Goal: Task Accomplishment & Management: Use online tool/utility

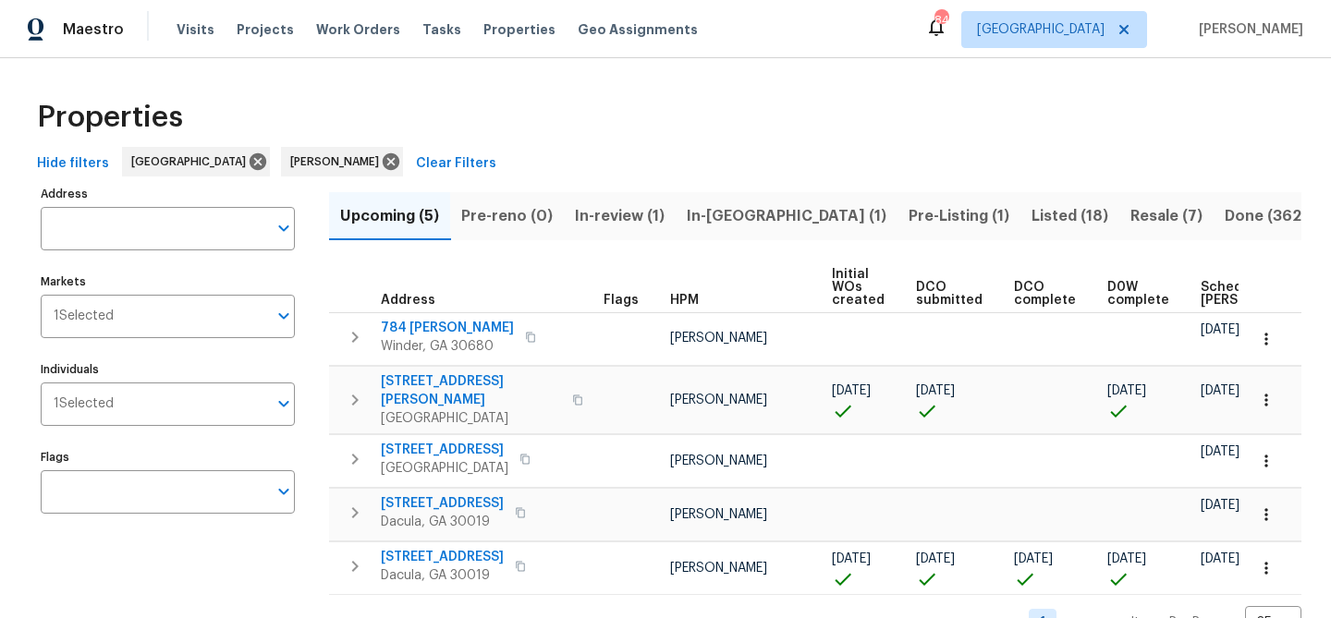
scroll to position [36, 0]
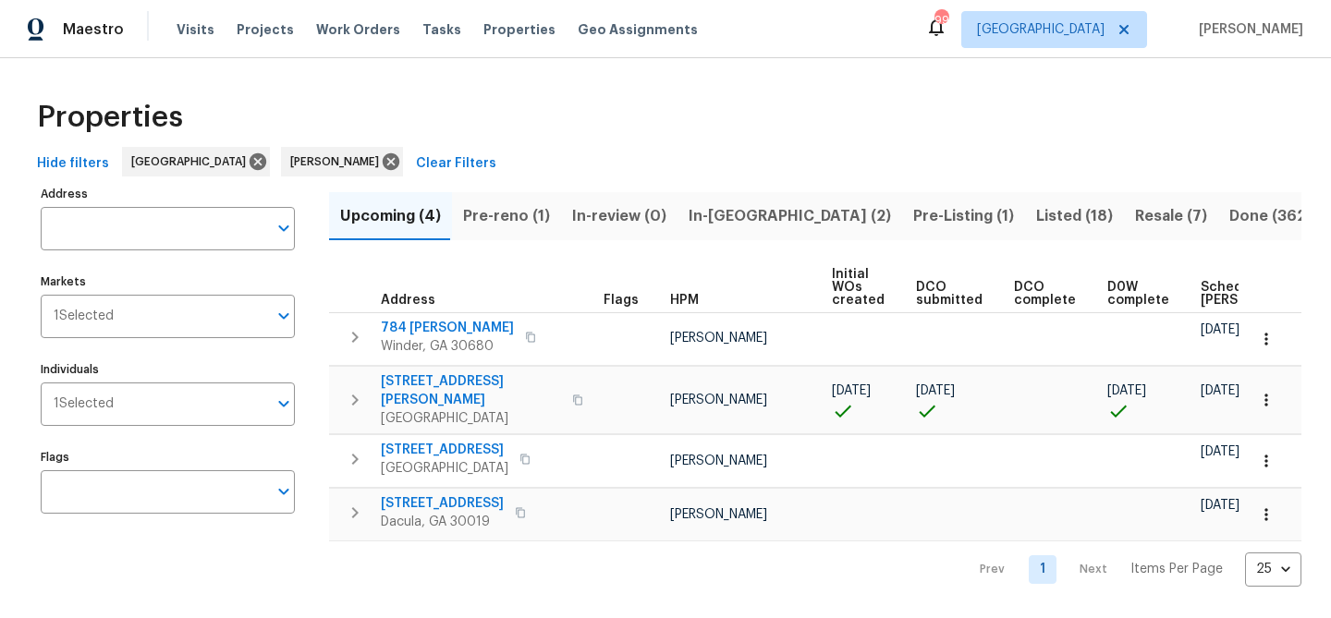
click at [490, 238] on button "Pre-reno (1)" at bounding box center [506, 216] width 109 height 48
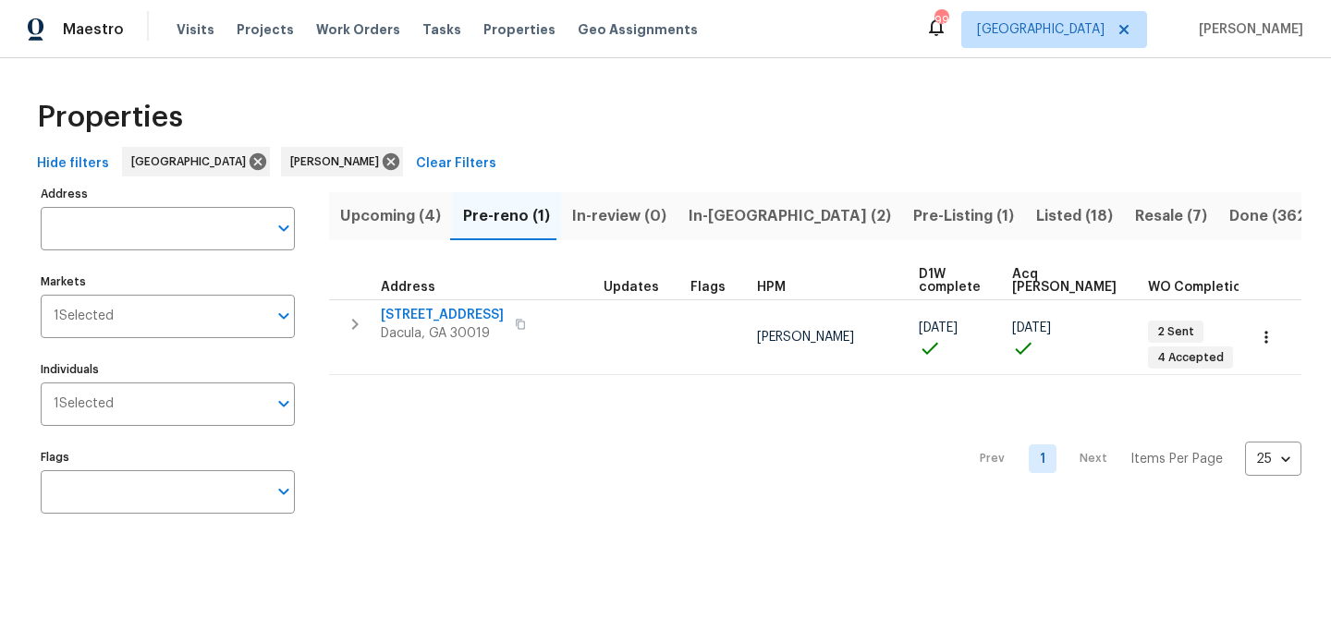
click at [404, 203] on span "Upcoming (4)" at bounding box center [390, 216] width 101 height 26
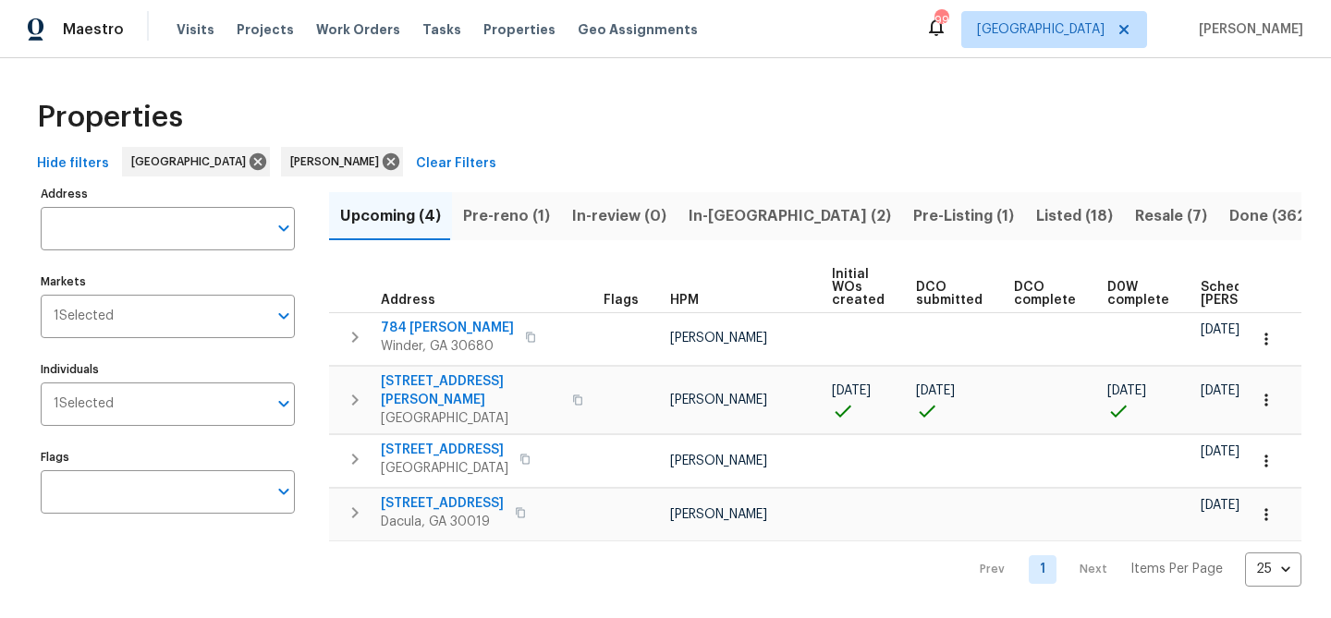
click at [490, 219] on span "Pre-reno (1)" at bounding box center [506, 216] width 87 height 26
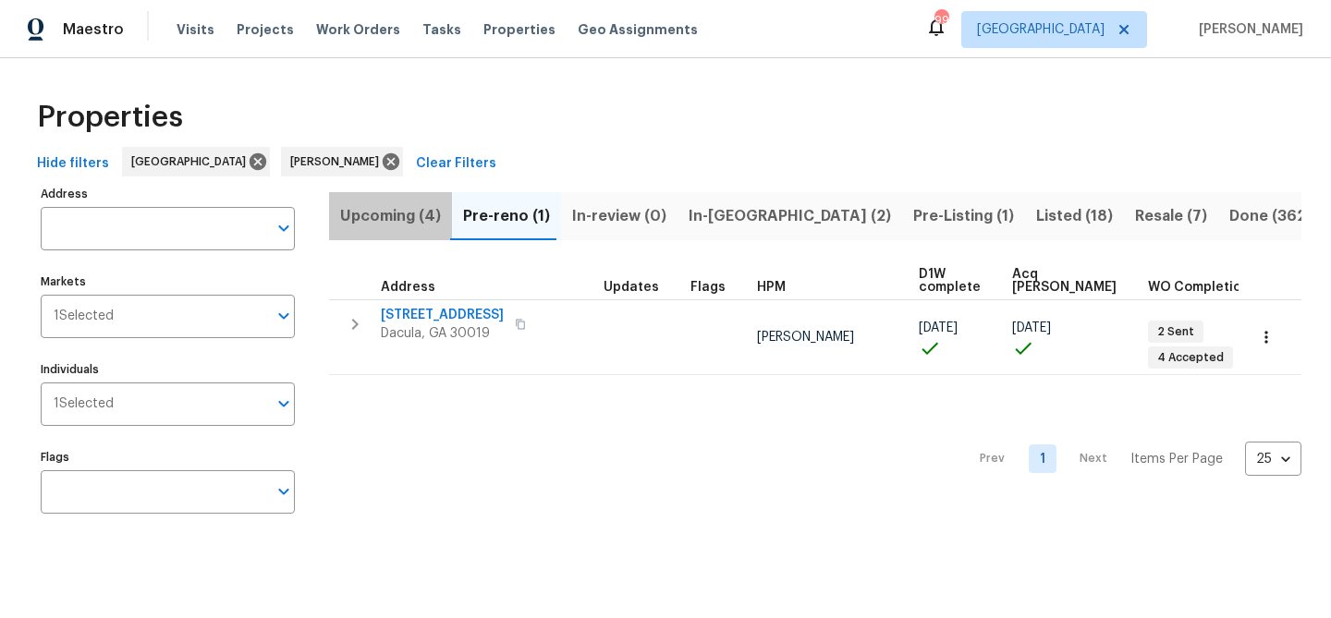
click at [387, 231] on button "Upcoming (4)" at bounding box center [390, 216] width 123 height 48
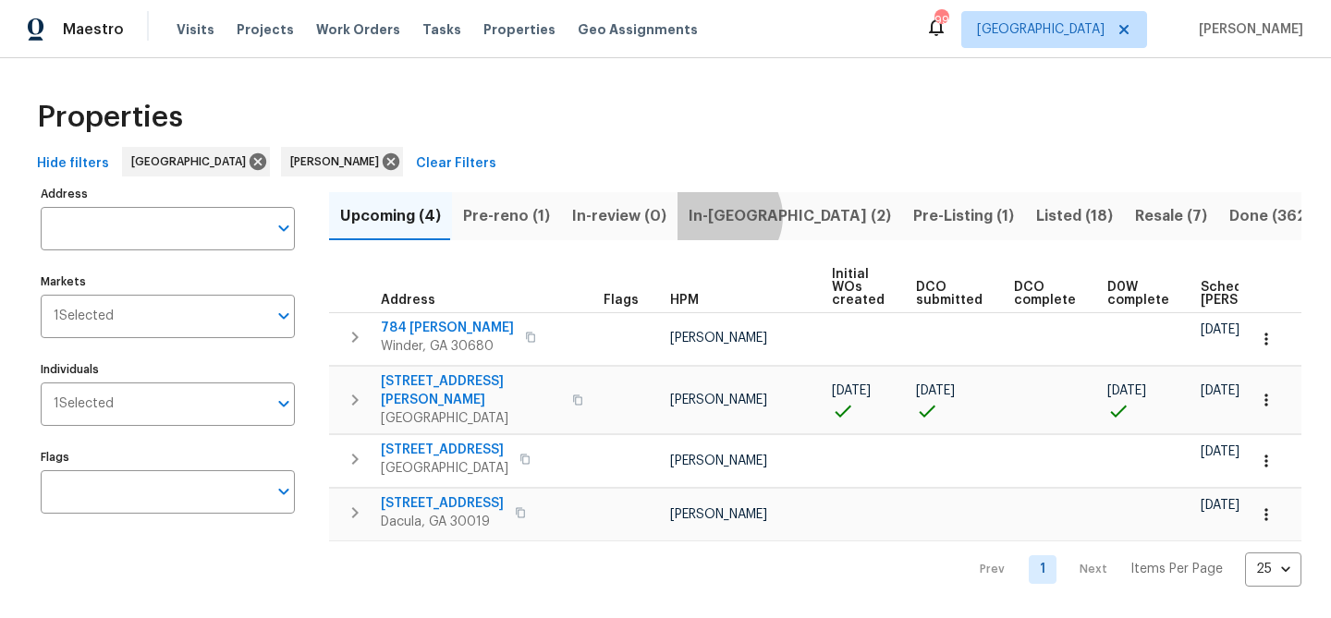
click at [717, 216] on span "In-reno (2)" at bounding box center [789, 216] width 202 height 26
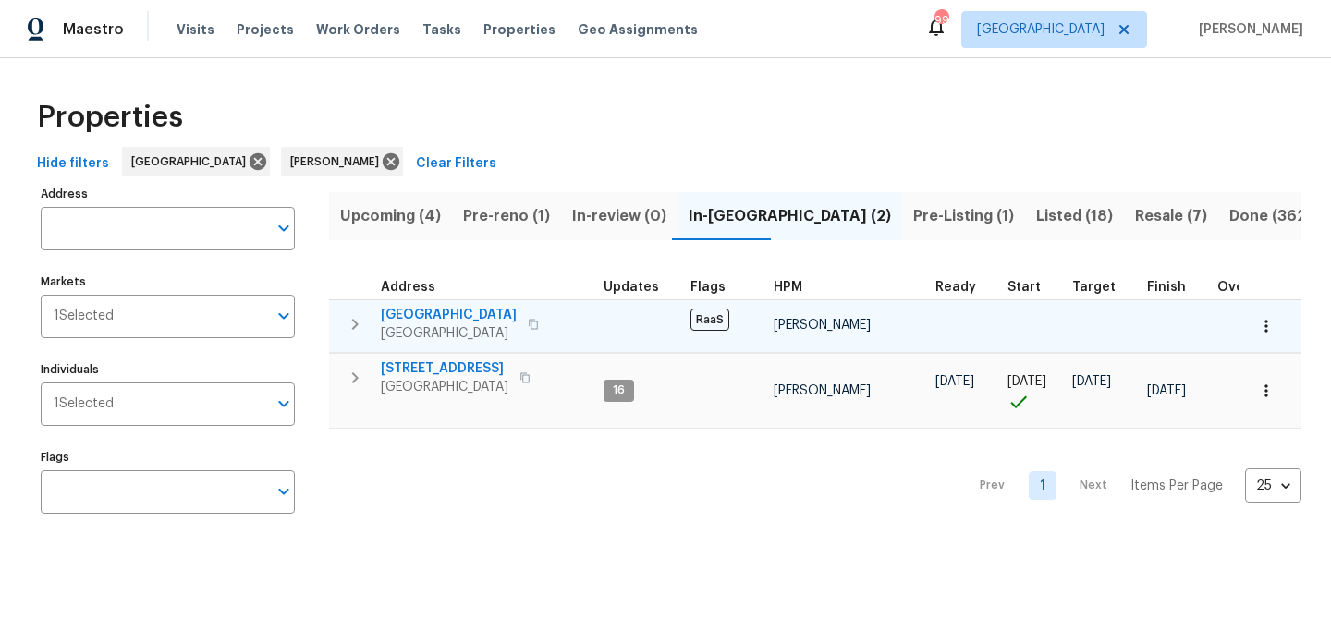
click at [440, 313] on span "3877 Trenton Dr" at bounding box center [449, 315] width 136 height 18
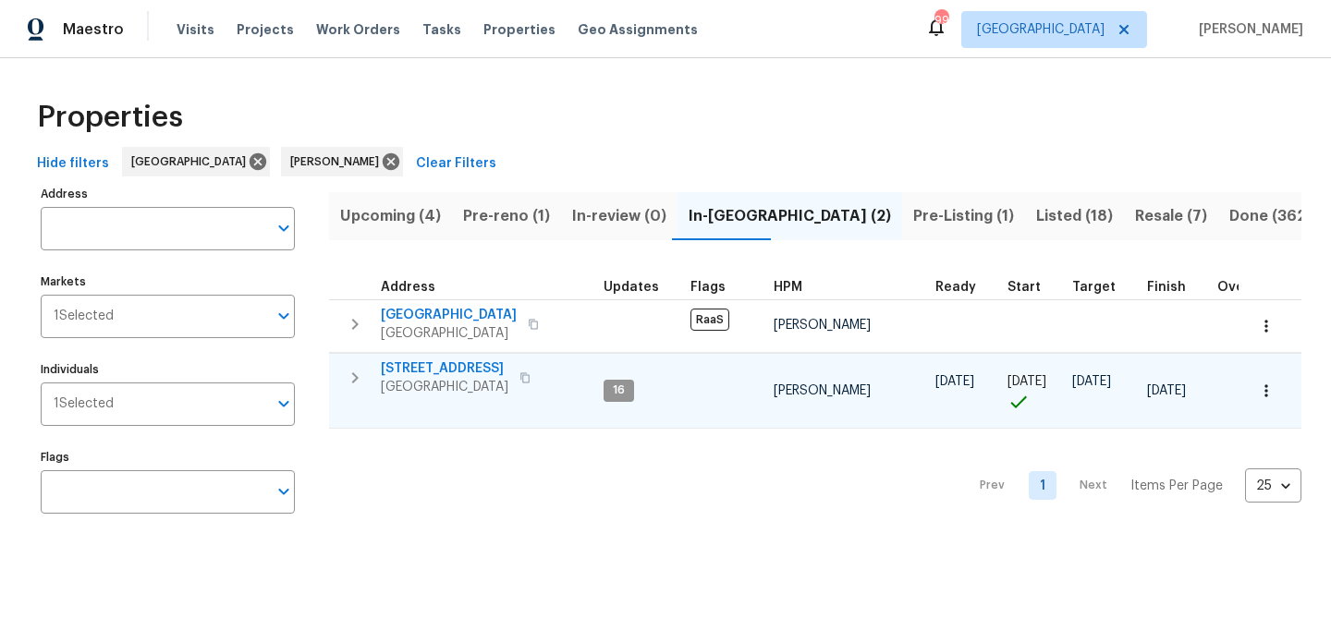
click at [430, 366] on span "201 Cedar Rock Trce" at bounding box center [445, 368] width 128 height 18
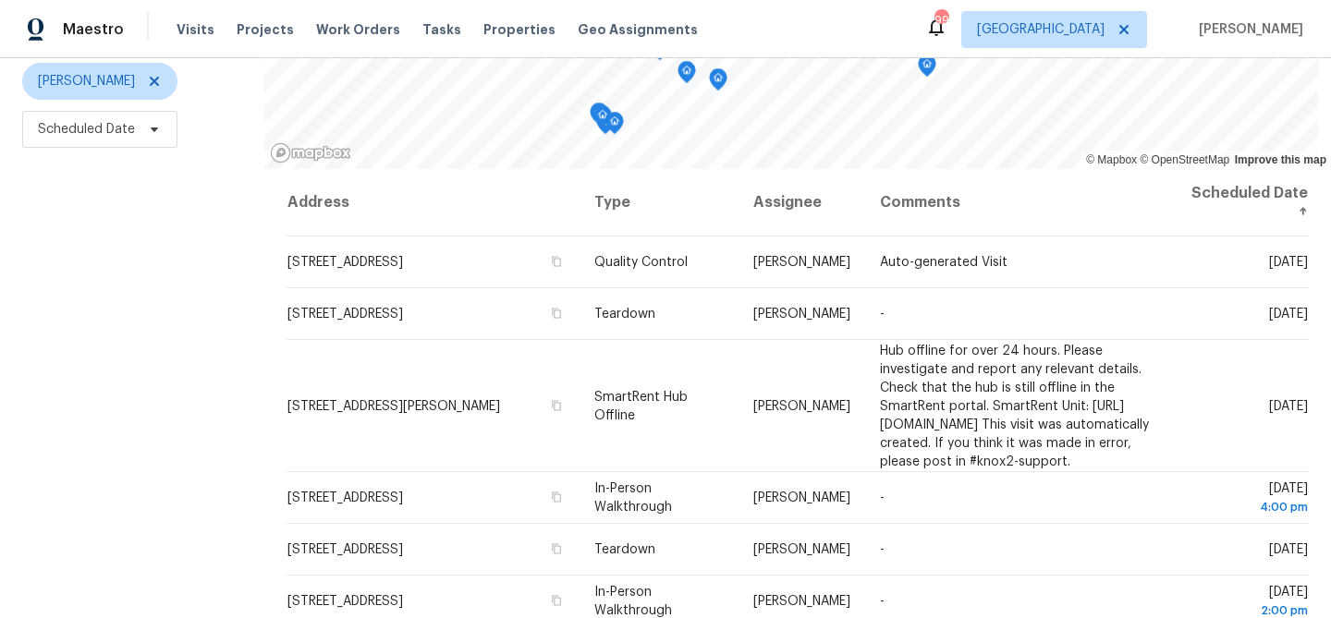
scroll to position [267, 0]
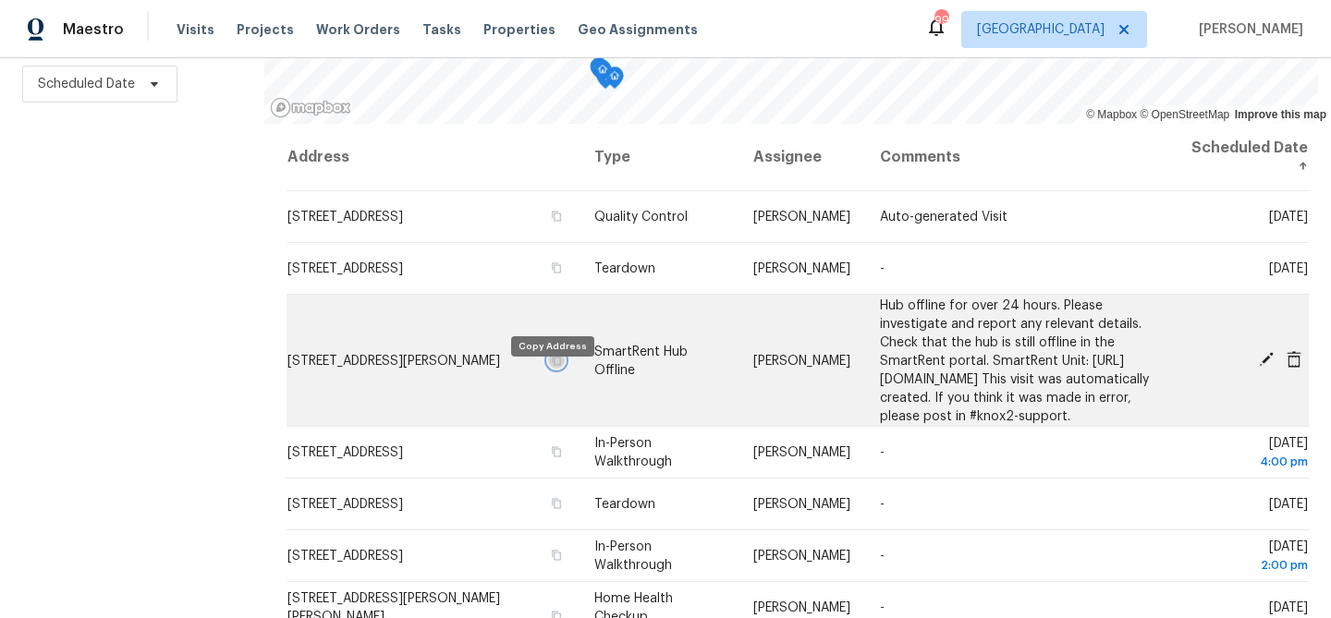
click at [552, 365] on icon "button" at bounding box center [556, 360] width 9 height 10
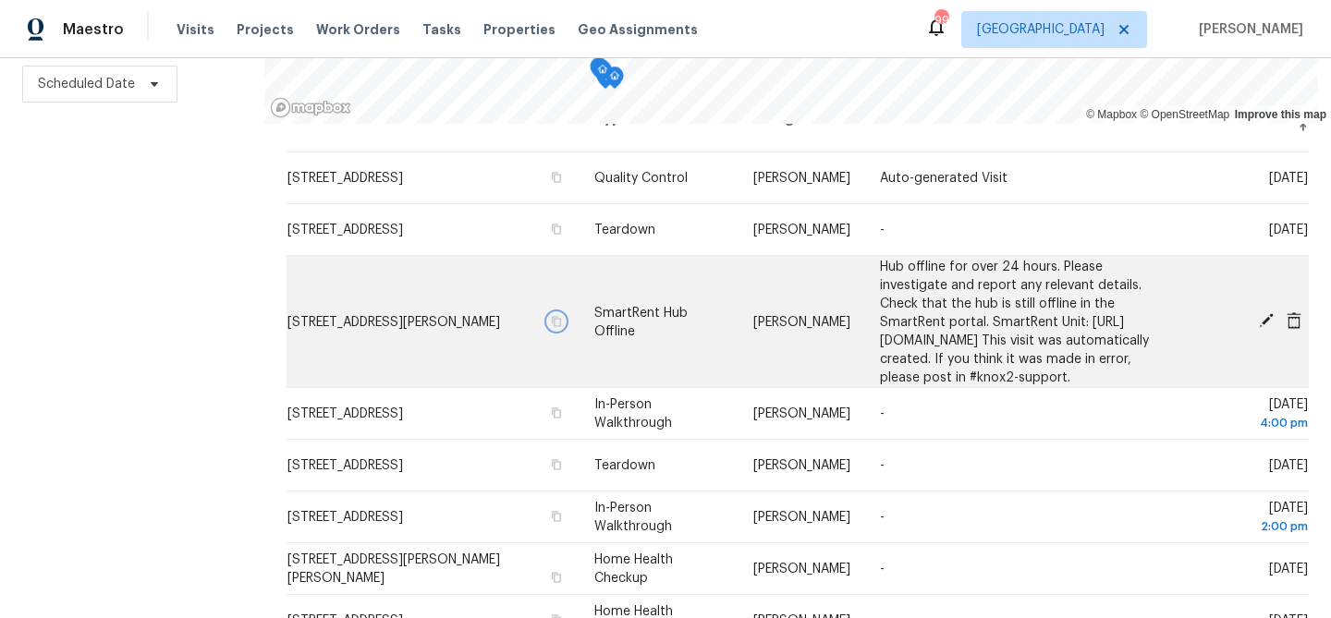
scroll to position [15, 0]
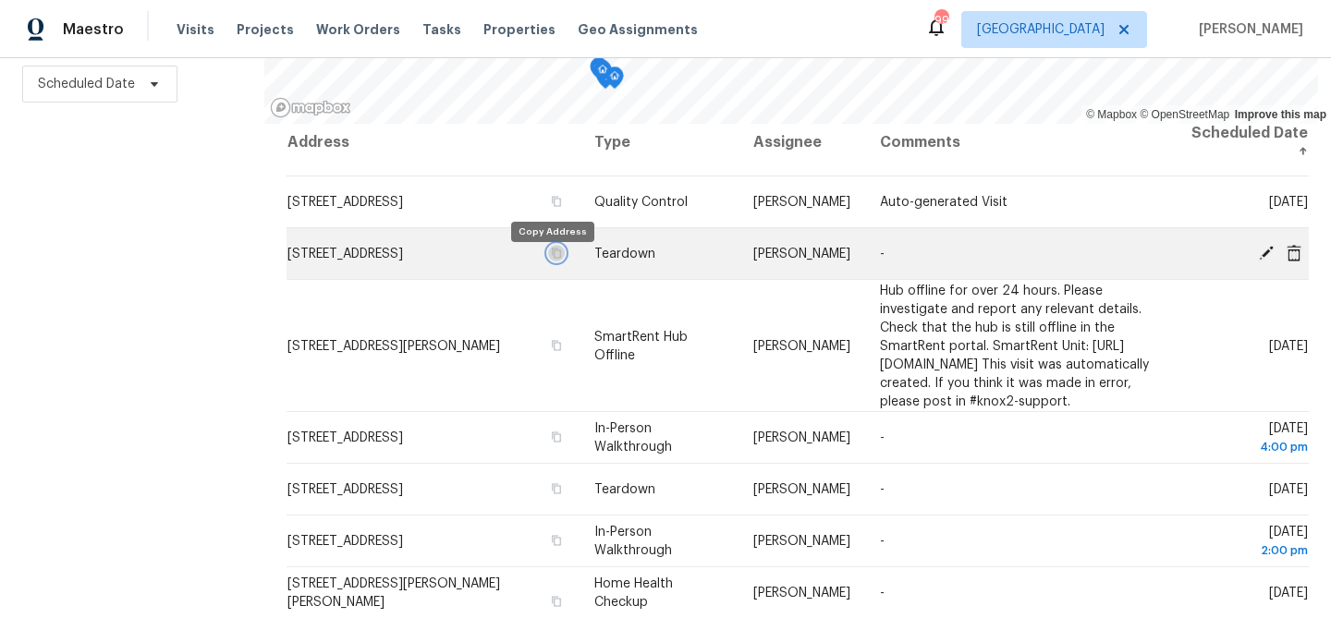
click at [552, 258] on icon "button" at bounding box center [556, 253] width 9 height 10
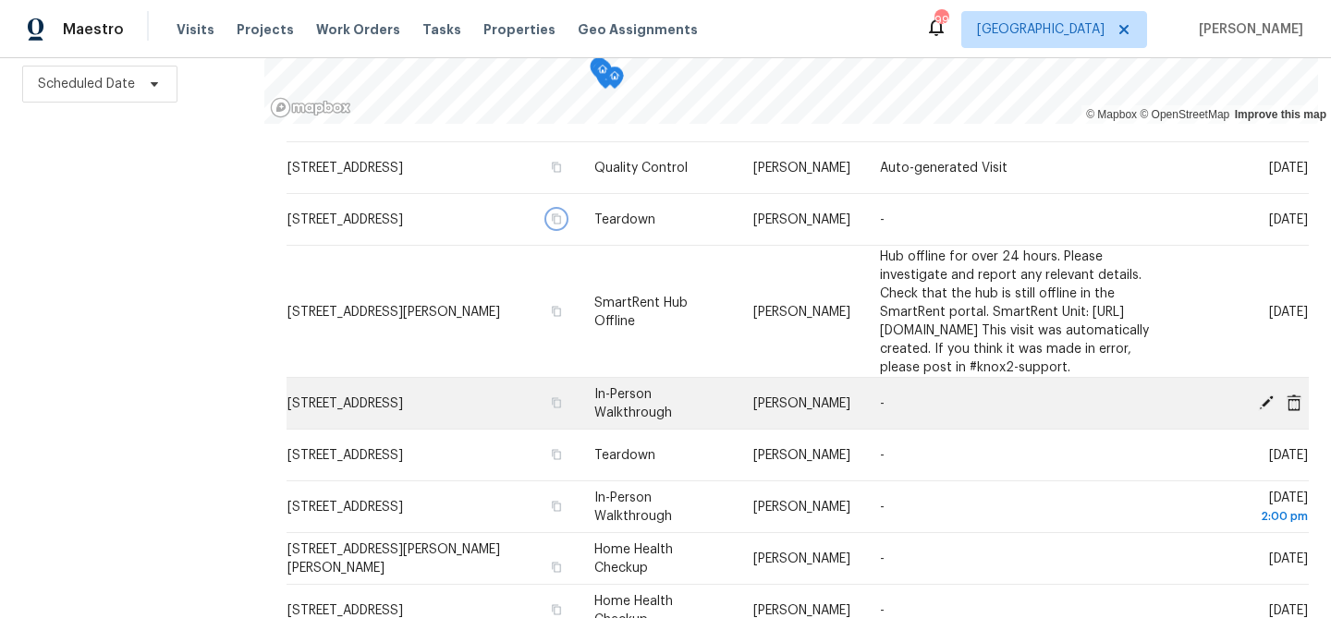
scroll to position [51, 0]
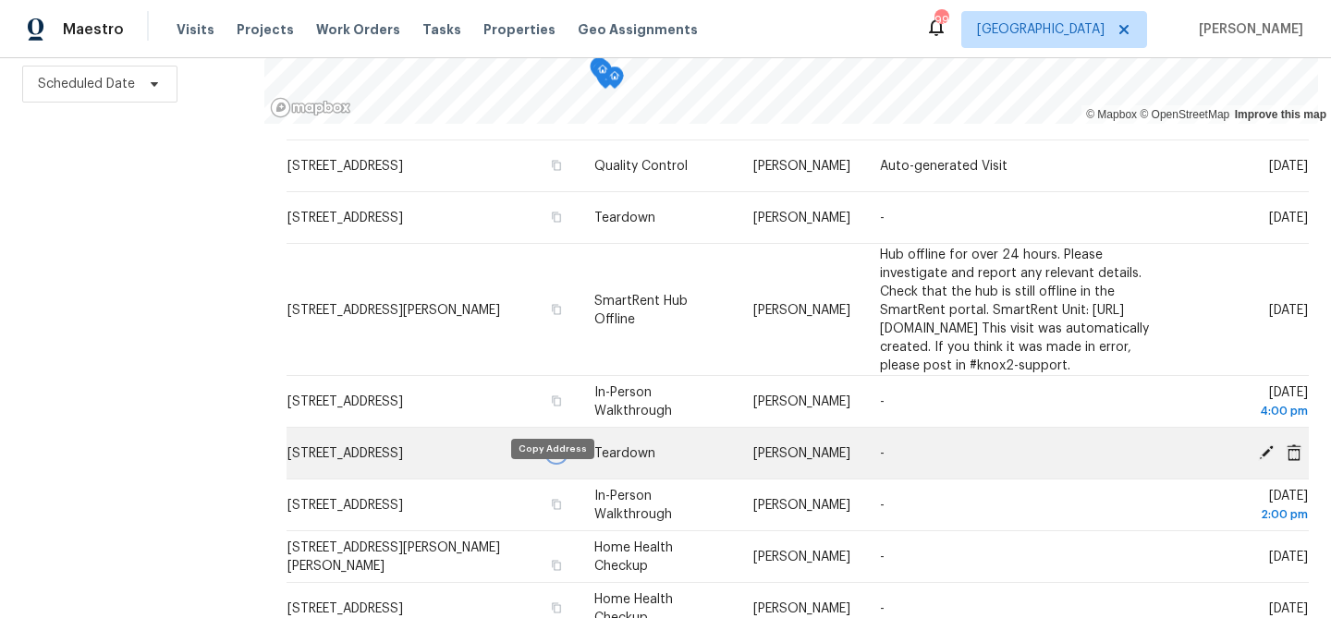
click at [554, 457] on icon "button" at bounding box center [556, 452] width 9 height 10
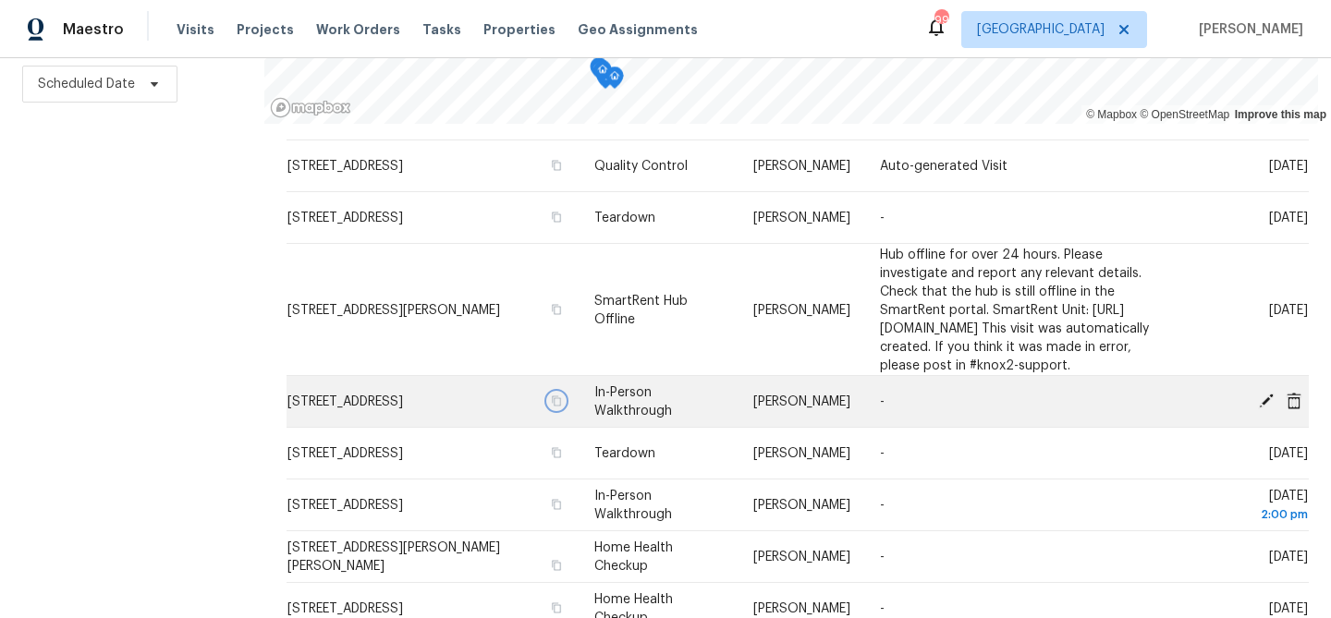
click at [551, 407] on icon "button" at bounding box center [556, 401] width 11 height 11
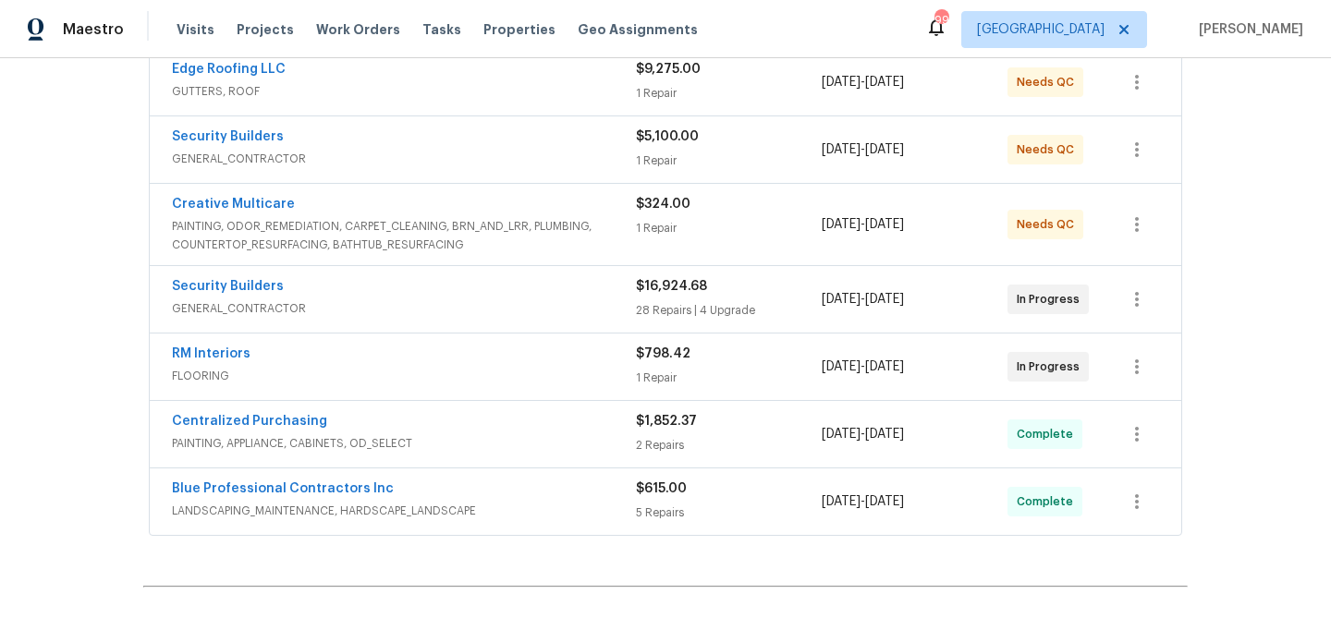
scroll to position [416, 0]
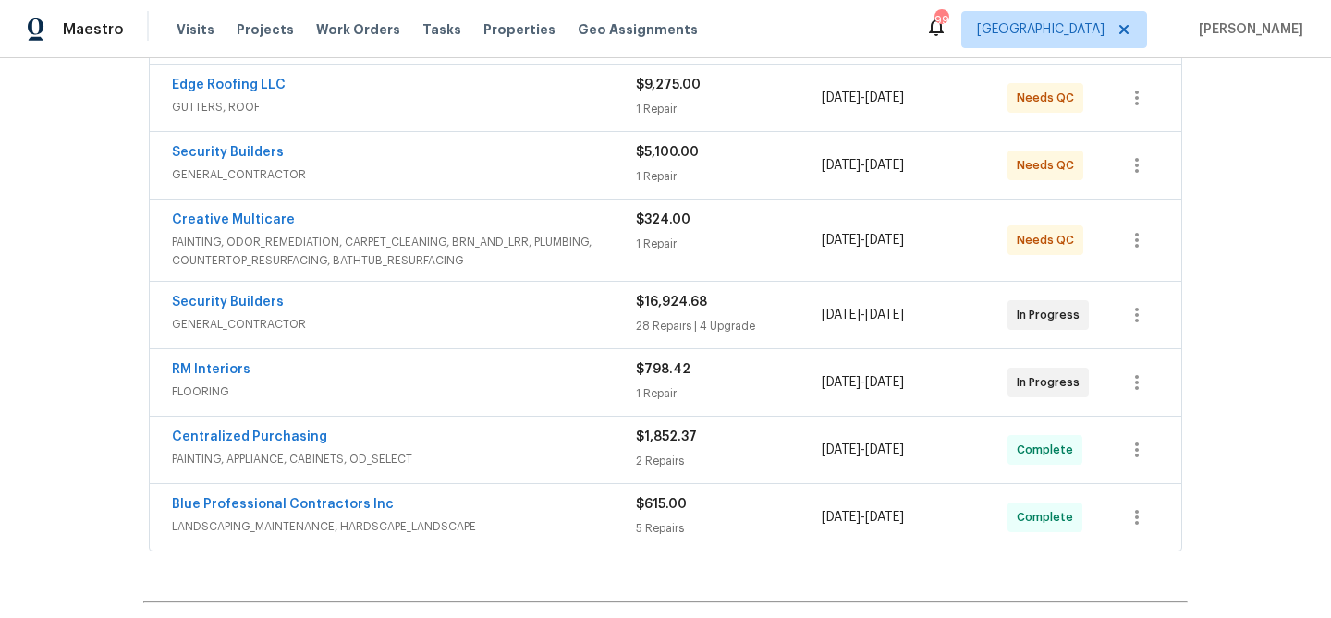
click at [385, 241] on span "PAINTING, ODOR_REMEDIATION, CARPET_CLEANING, BRN_AND_LRR, PLUMBING, COUNTERTOP_…" at bounding box center [404, 251] width 464 height 37
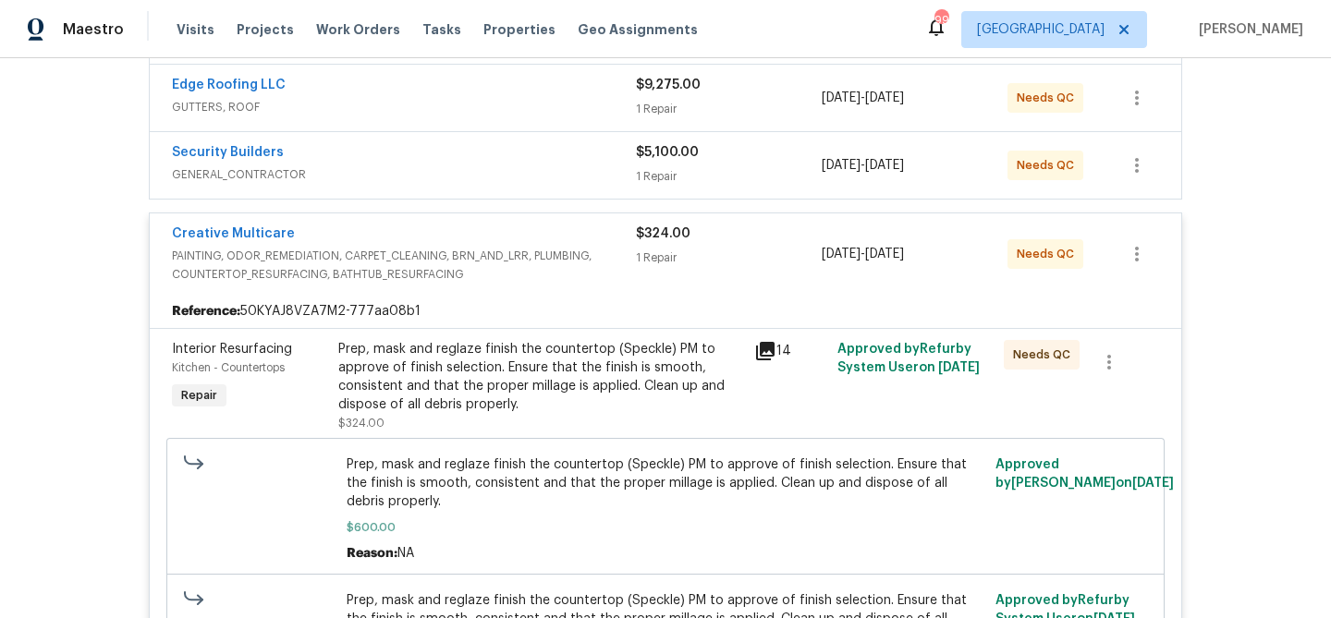
click at [448, 360] on div "Prep, mask and reglaze finish the countertop (Speckle) PM to approve of finish …" at bounding box center [540, 377] width 405 height 74
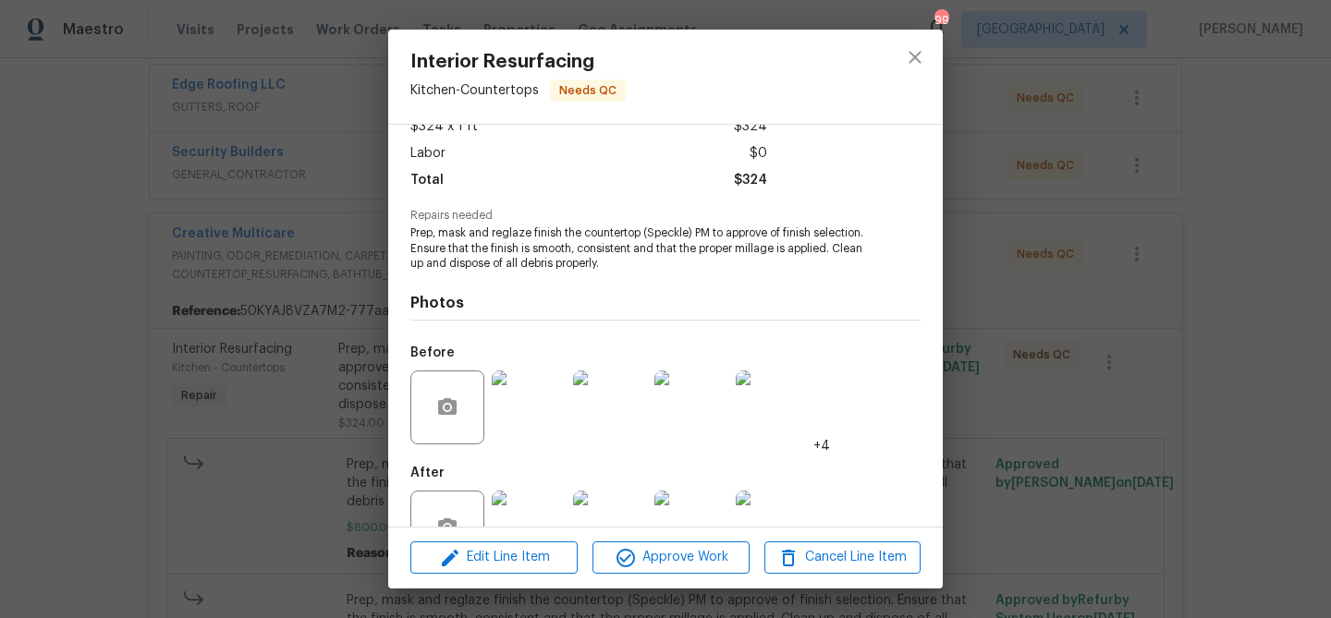
scroll to position [171, 0]
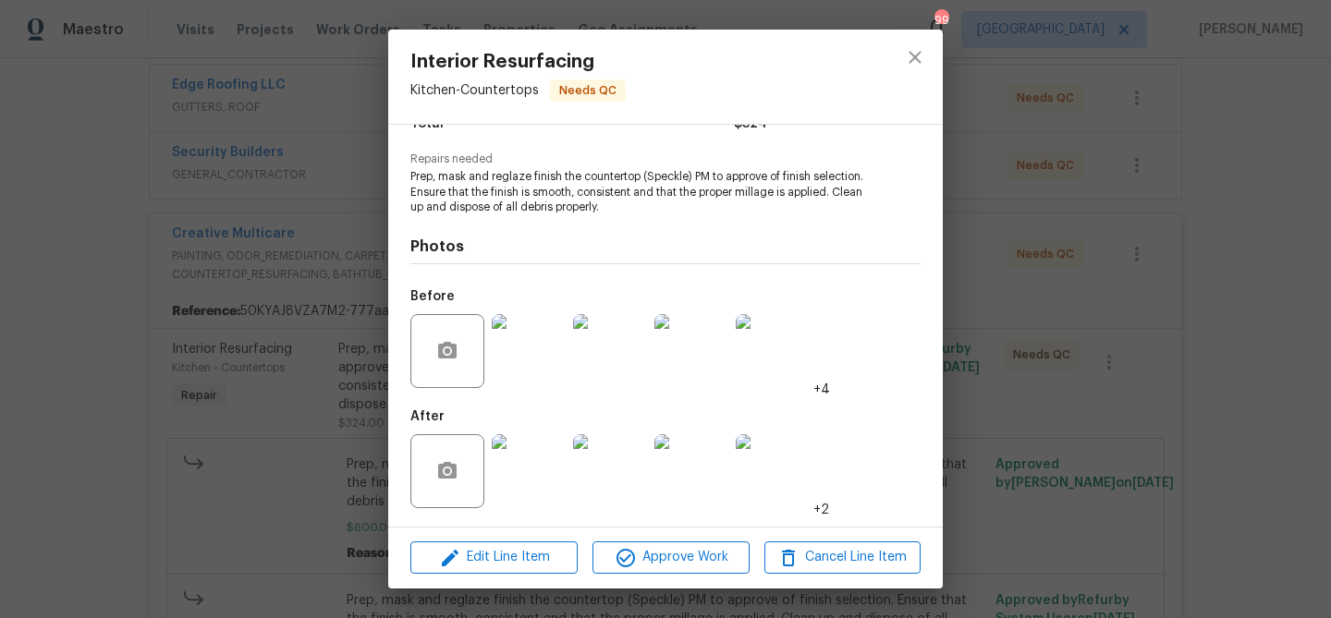
click at [525, 462] on img at bounding box center [529, 471] width 74 height 74
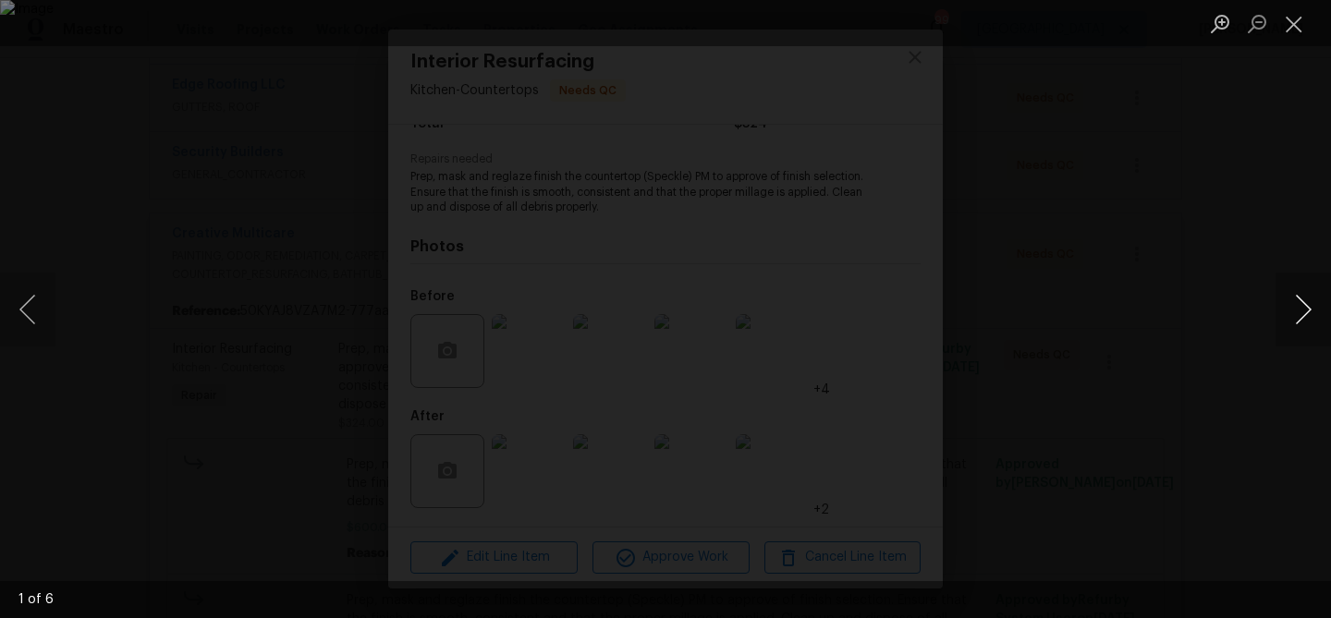
click at [1307, 296] on button "Next image" at bounding box center [1302, 310] width 55 height 74
click at [1278, 25] on button "Close lightbox" at bounding box center [1293, 23] width 37 height 32
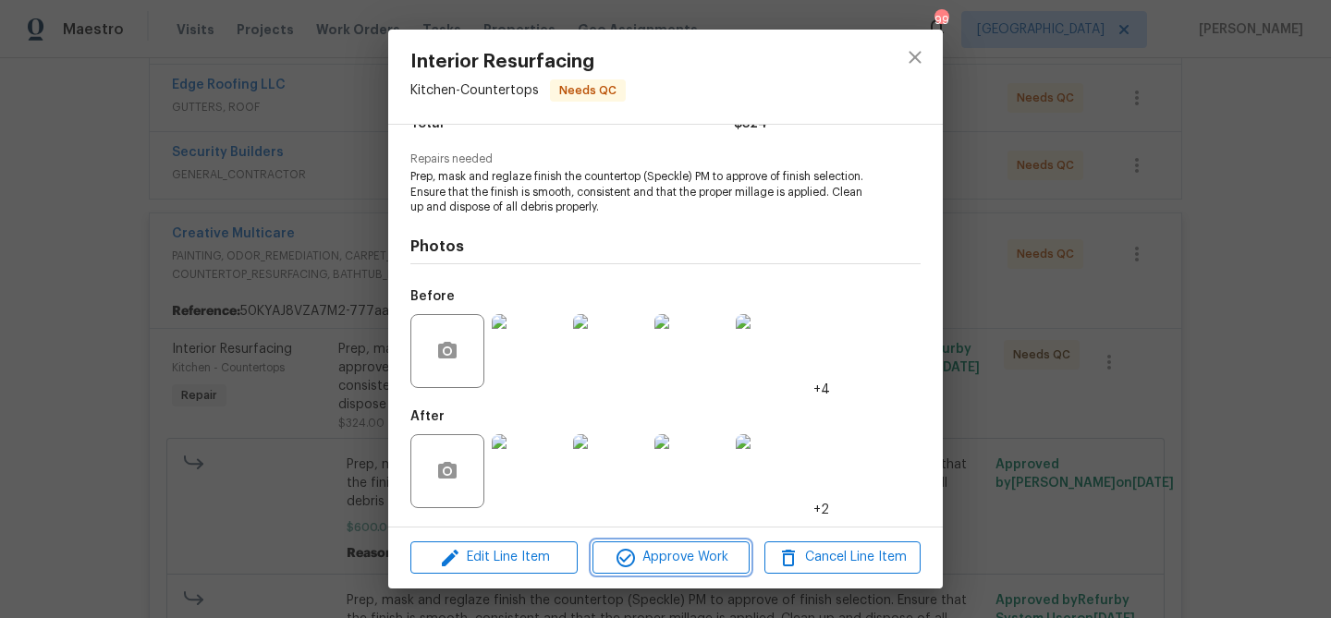
click at [647, 555] on span "Approve Work" at bounding box center [670, 557] width 145 height 23
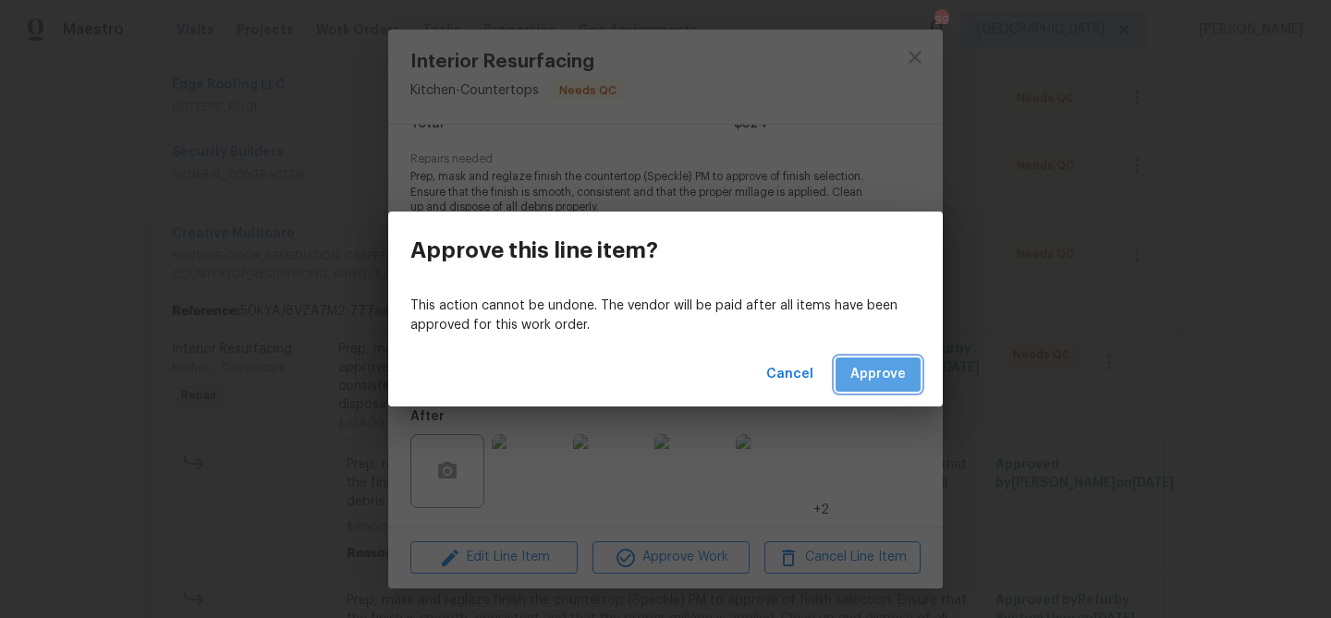
click at [870, 365] on span "Approve" at bounding box center [877, 374] width 55 height 23
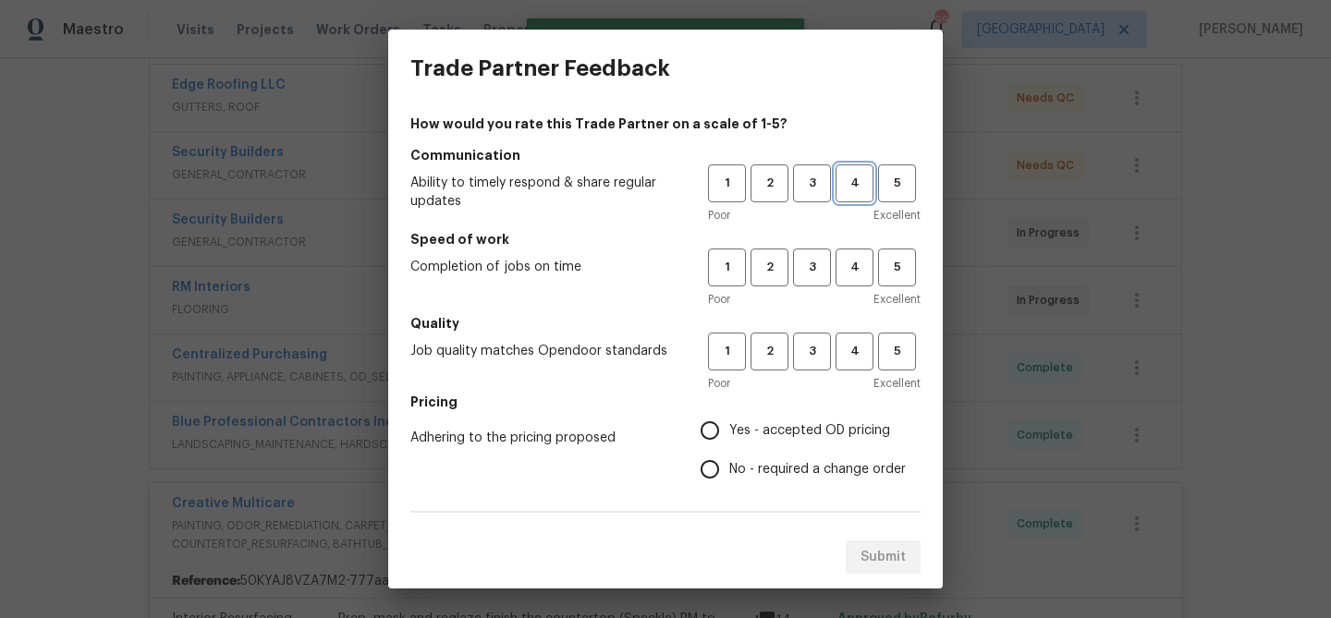
click at [856, 165] on button "4" at bounding box center [854, 183] width 38 height 38
click at [854, 263] on span "4" at bounding box center [854, 267] width 34 height 21
click at [854, 345] on span "4" at bounding box center [854, 351] width 34 height 21
click at [779, 426] on span "Yes - accepted OD pricing" at bounding box center [809, 430] width 161 height 19
click at [729, 426] on input "Yes - accepted OD pricing" at bounding box center [709, 430] width 39 height 39
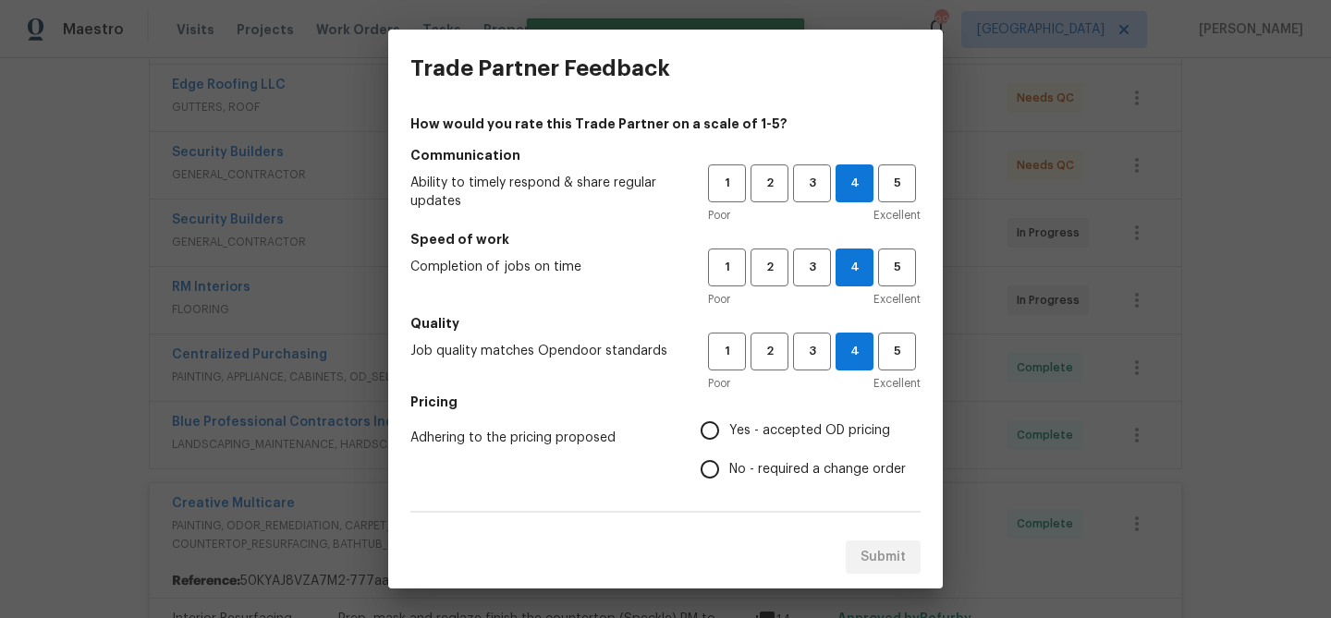
radio input "true"
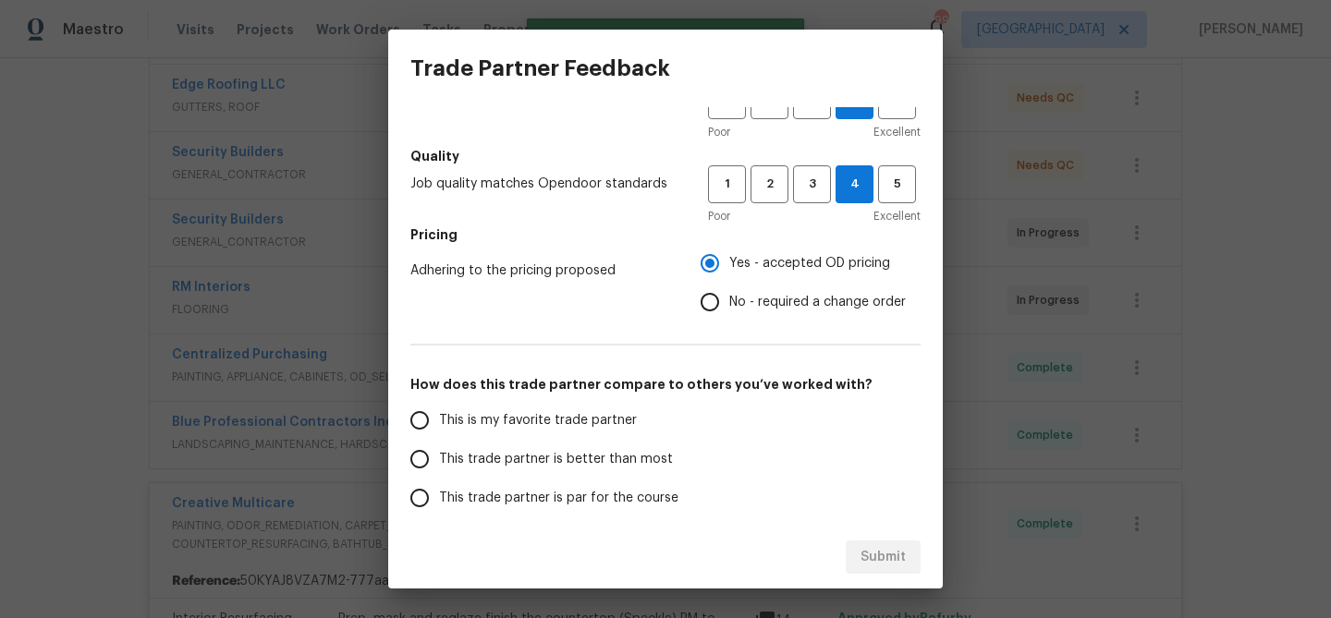
scroll to position [254, 0]
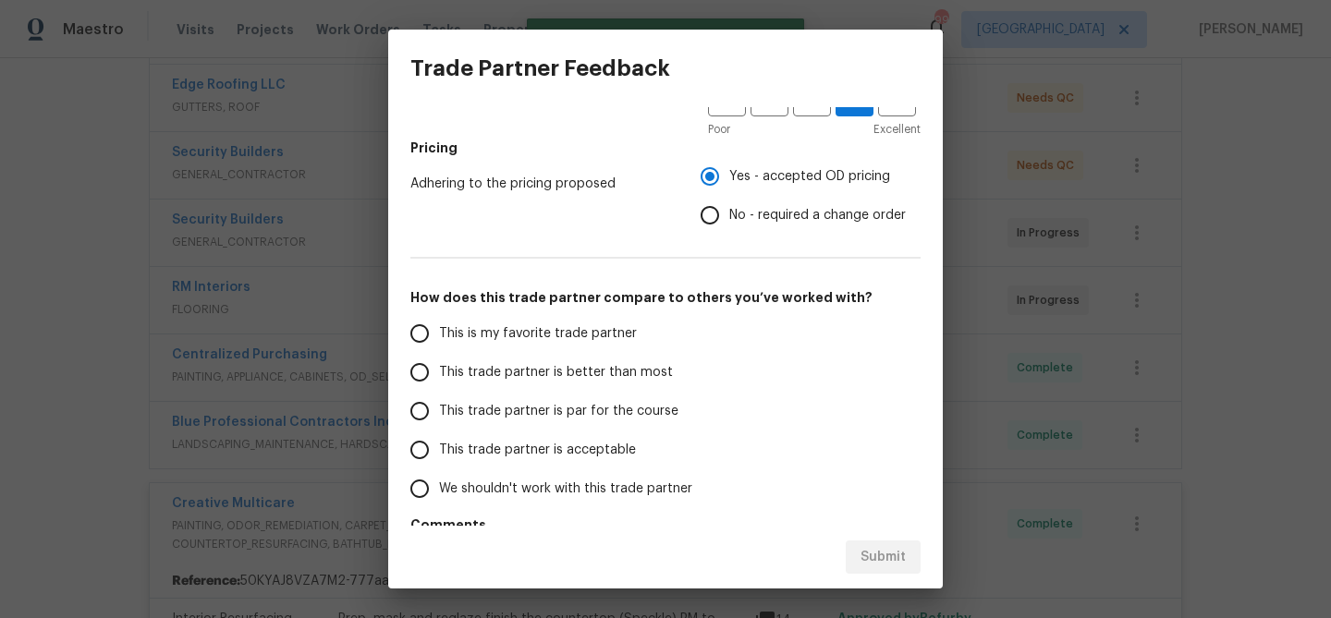
click at [580, 371] on span "This trade partner is better than most" at bounding box center [556, 372] width 234 height 19
click at [439, 371] on input "This trade partner is better than most" at bounding box center [419, 372] width 39 height 39
click at [891, 558] on span "Submit" at bounding box center [882, 557] width 45 height 23
radio input "true"
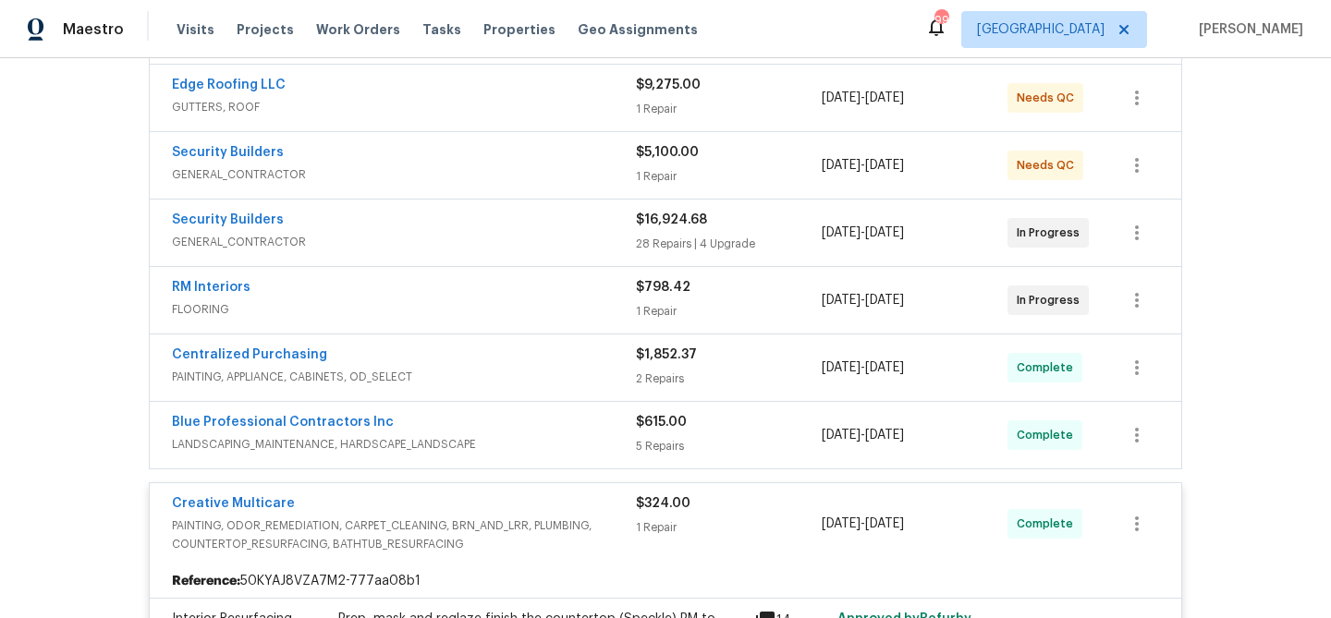
radio input "false"
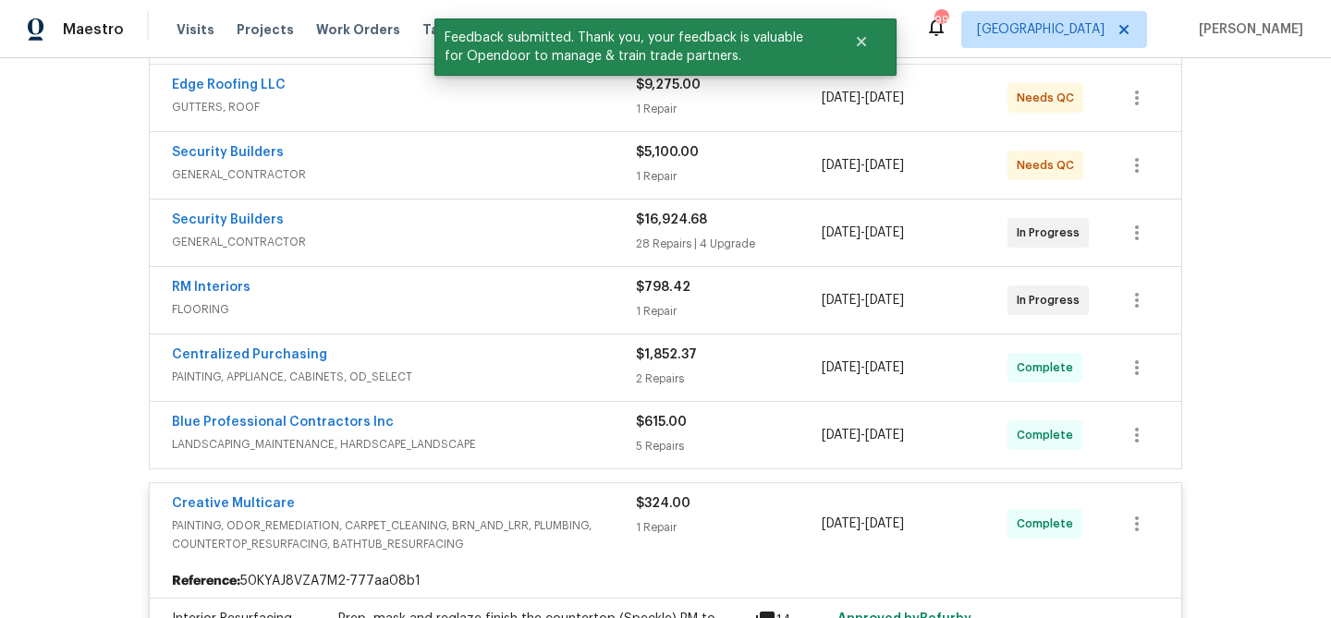
click at [516, 166] on span "GENERAL_CONTRACTOR" at bounding box center [404, 174] width 464 height 18
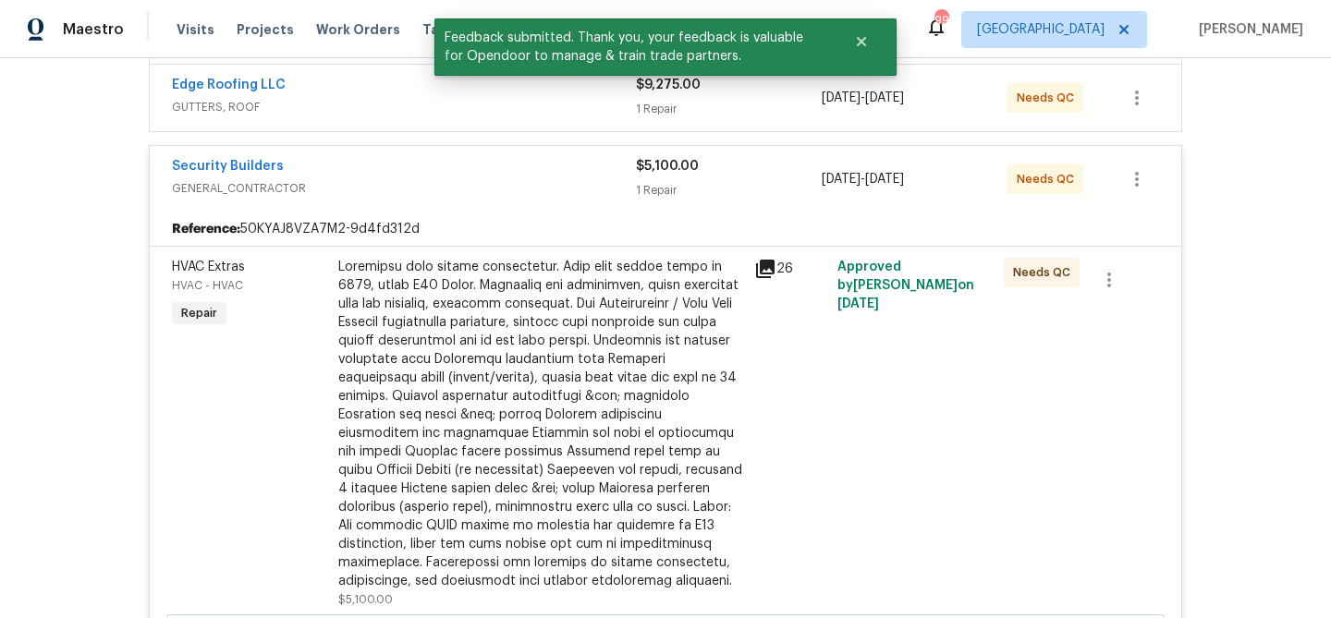
click at [890, 377] on div "Approved by [PERSON_NAME] on [DATE]" at bounding box center [915, 433] width 166 height 362
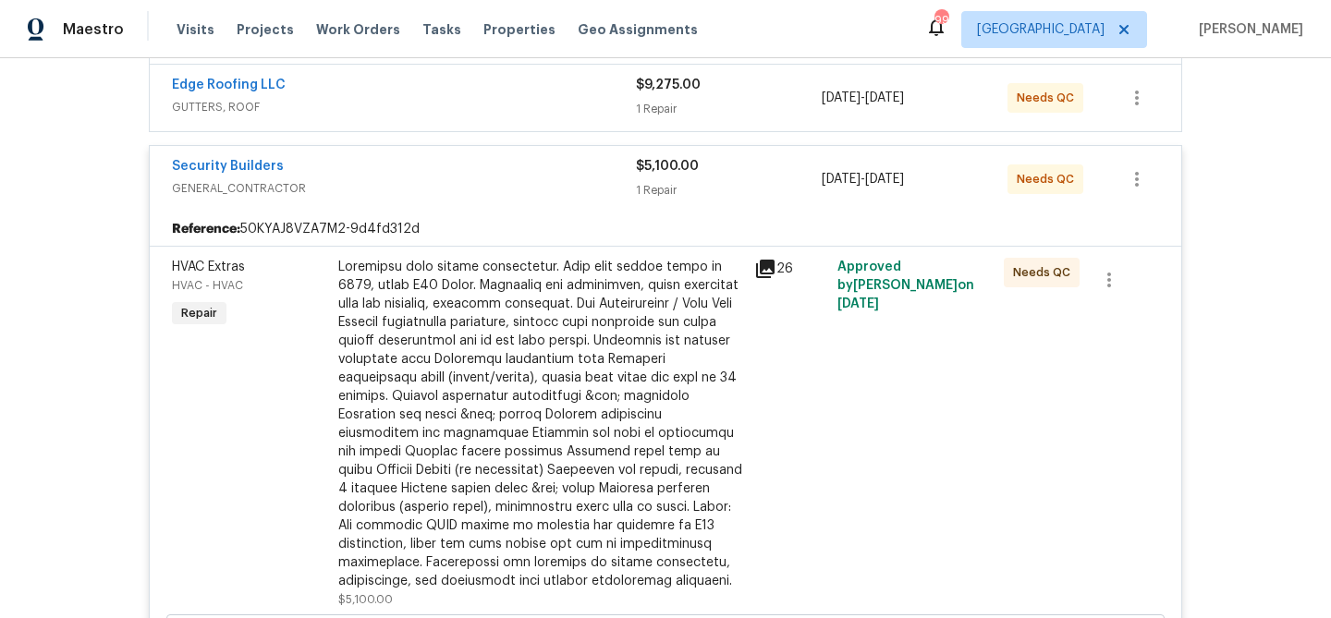
click at [689, 364] on div at bounding box center [540, 424] width 405 height 333
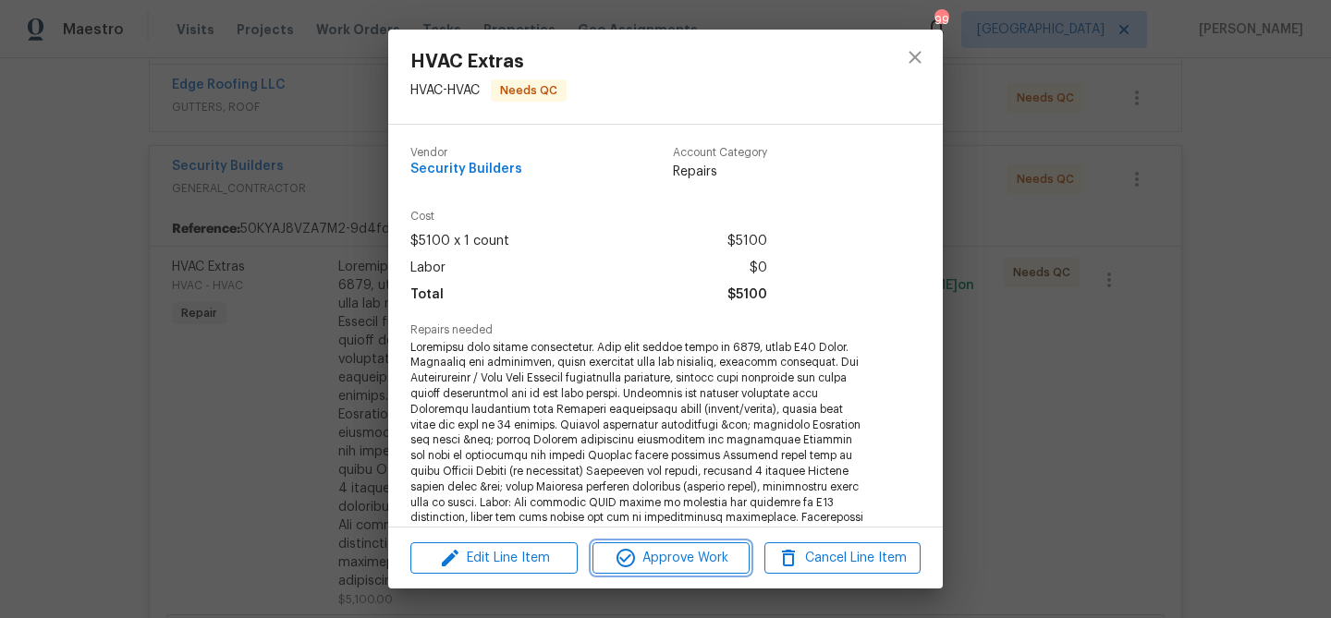
click at [684, 563] on span "Approve Work" at bounding box center [670, 558] width 145 height 23
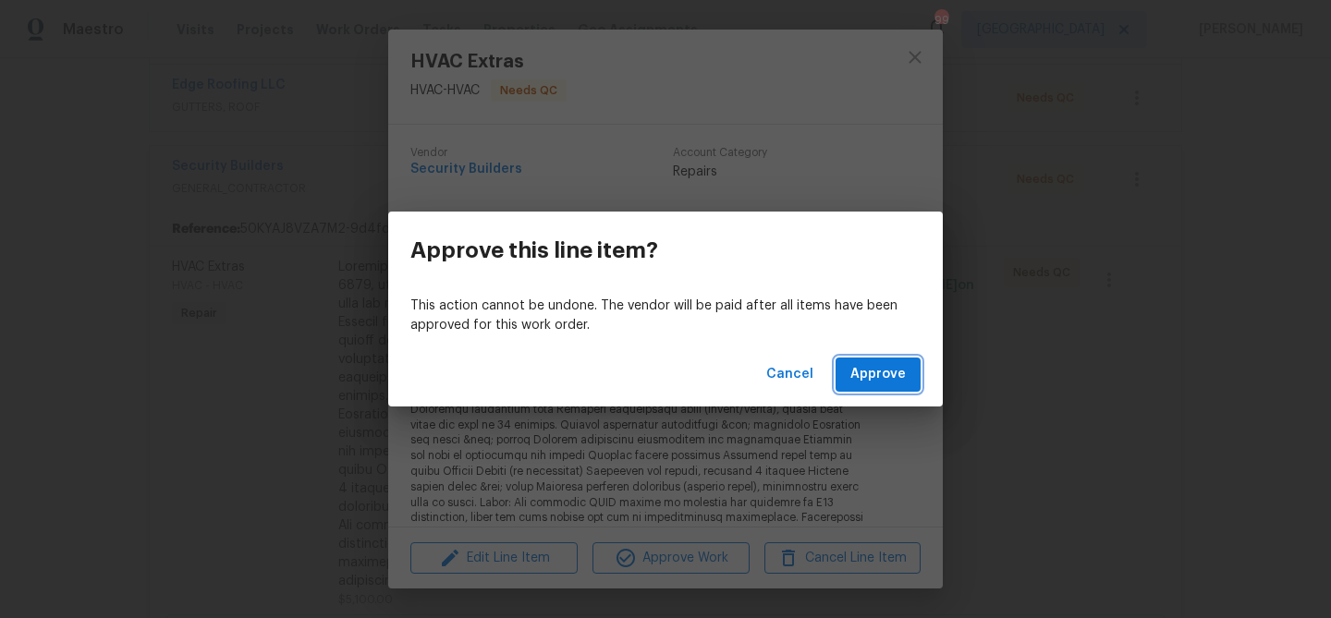
click at [852, 382] on span "Approve" at bounding box center [877, 374] width 55 height 23
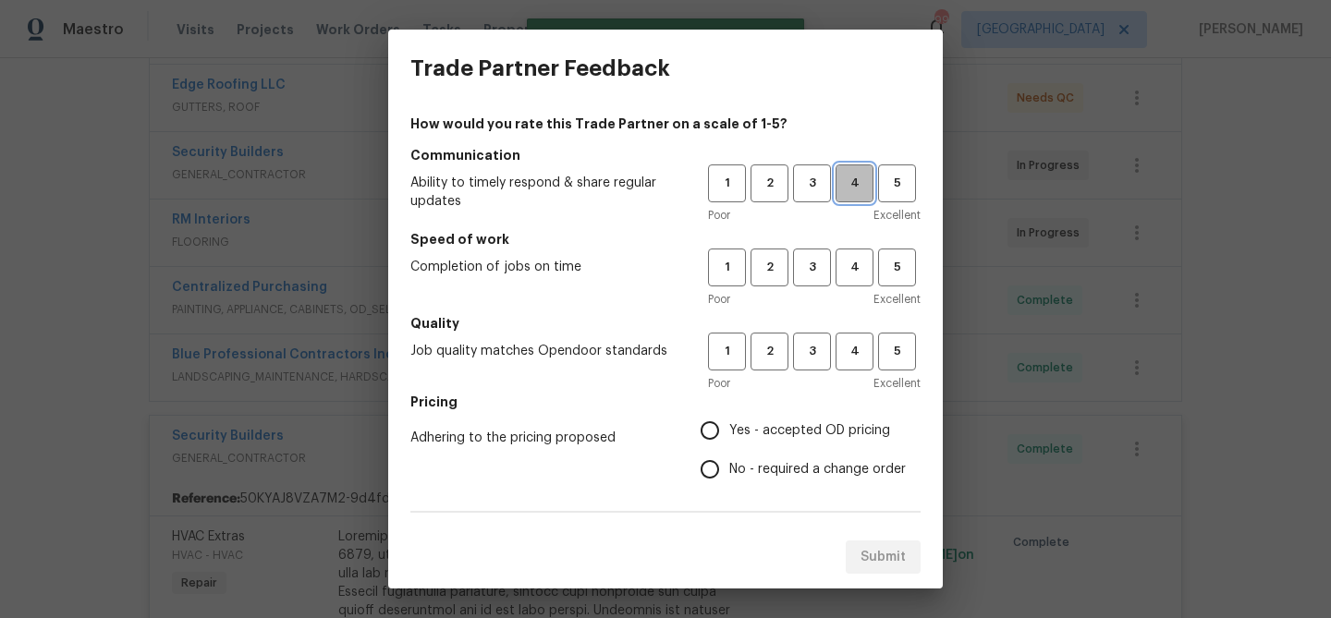
drag, startPoint x: 856, startPoint y: 192, endPoint x: 856, endPoint y: 248, distance: 55.4
click at [856, 208] on div "1 2 3 4 5 Poor Excellent" at bounding box center [814, 194] width 213 height 60
click at [856, 261] on button "4" at bounding box center [854, 268] width 38 height 38
click at [856, 333] on button "4" at bounding box center [854, 352] width 38 height 38
click at [770, 429] on span "Yes - accepted OD pricing" at bounding box center [809, 430] width 161 height 19
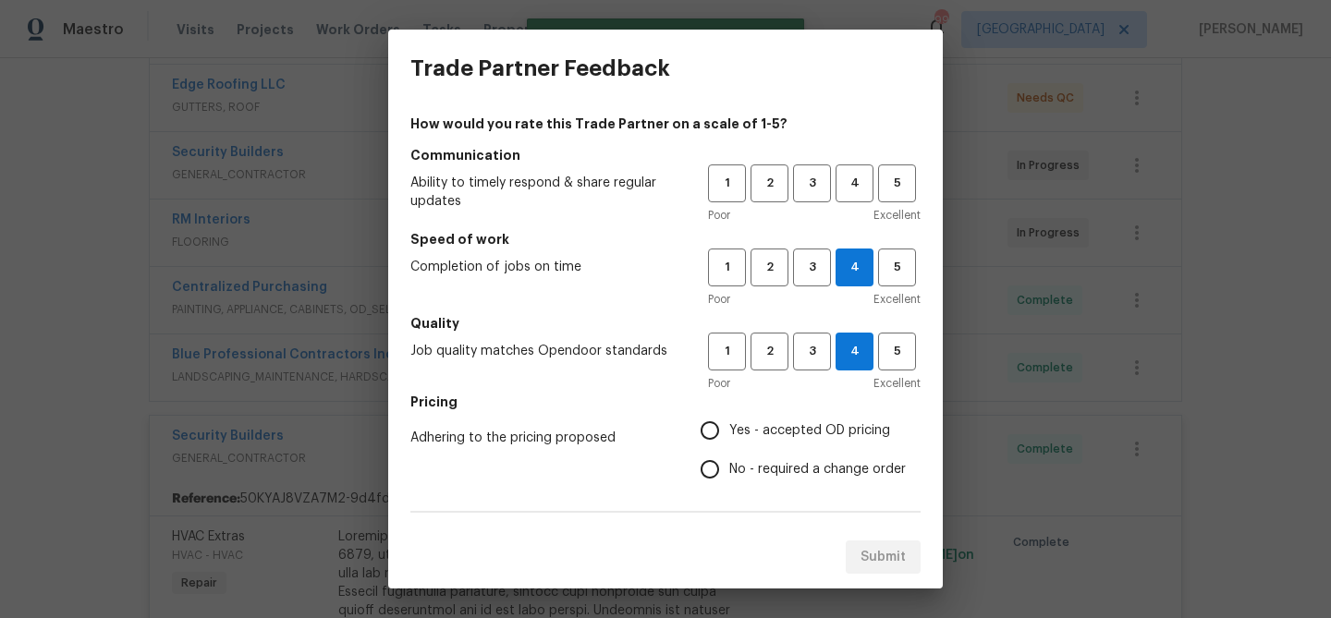
click at [729, 429] on input "Yes - accepted OD pricing" at bounding box center [709, 430] width 39 height 39
radio input "true"
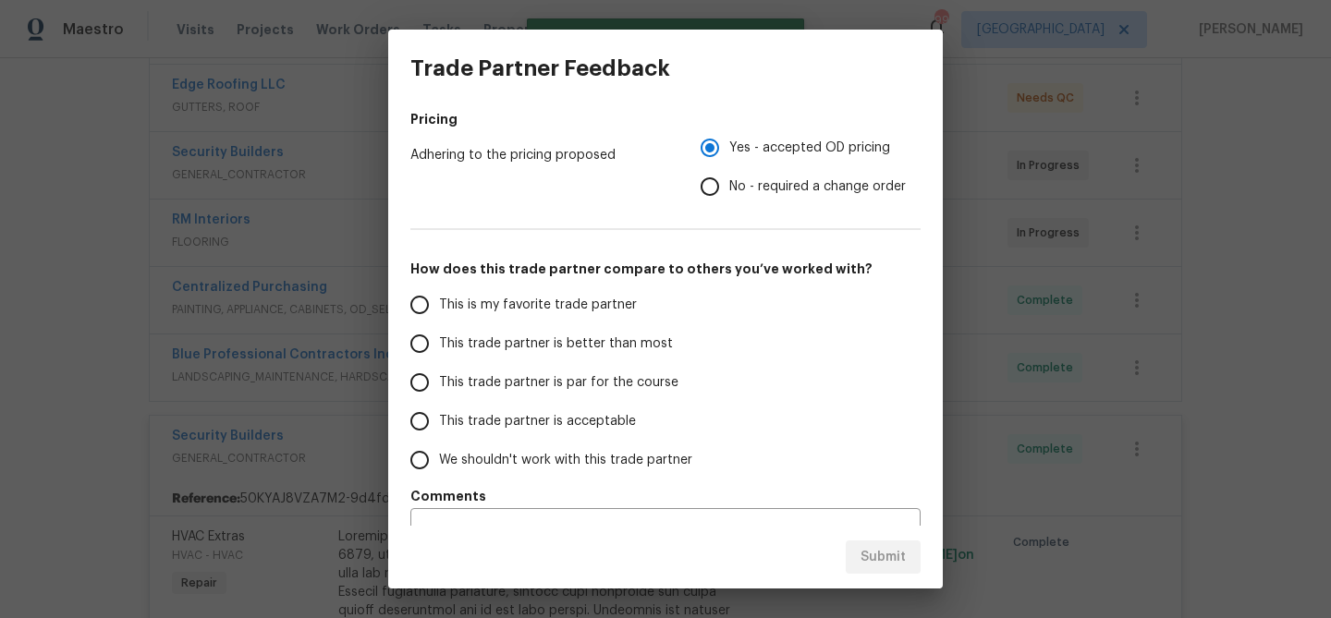
scroll to position [320, 0]
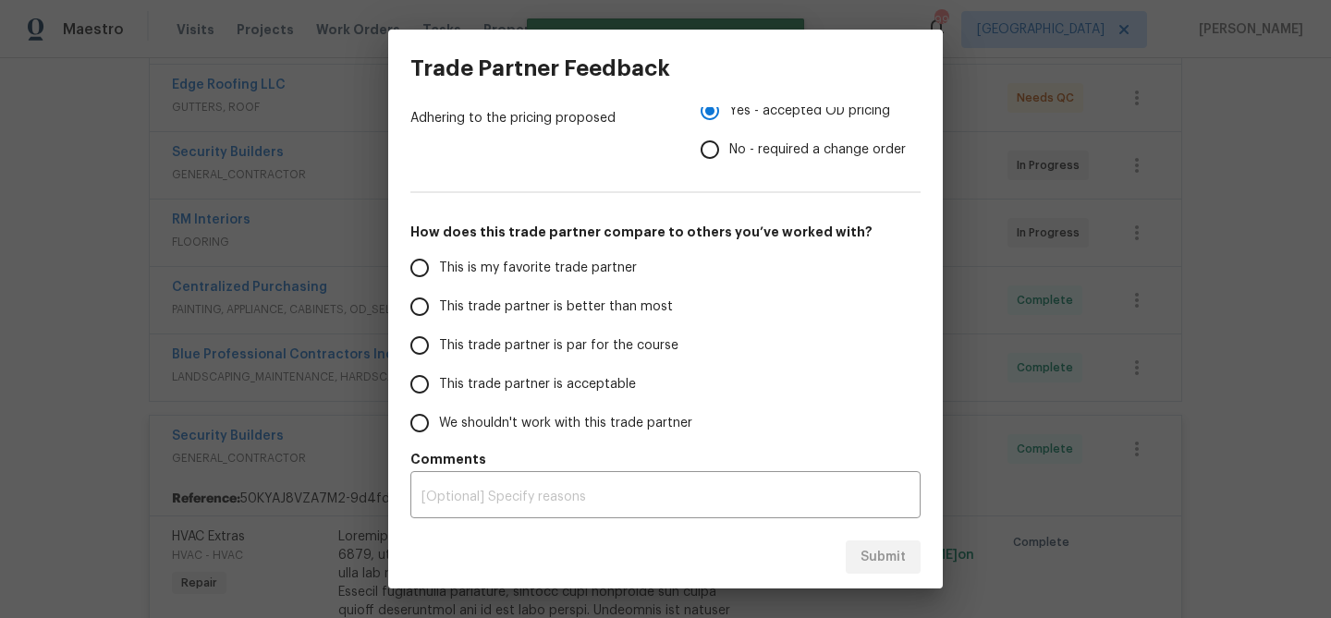
click at [496, 313] on span "This trade partner is better than most" at bounding box center [556, 307] width 234 height 19
click at [439, 313] on input "This trade partner is better than most" at bounding box center [419, 306] width 39 height 39
click at [787, 460] on h5 "Comments" at bounding box center [665, 459] width 510 height 18
click at [787, 493] on textarea at bounding box center [665, 497] width 488 height 13
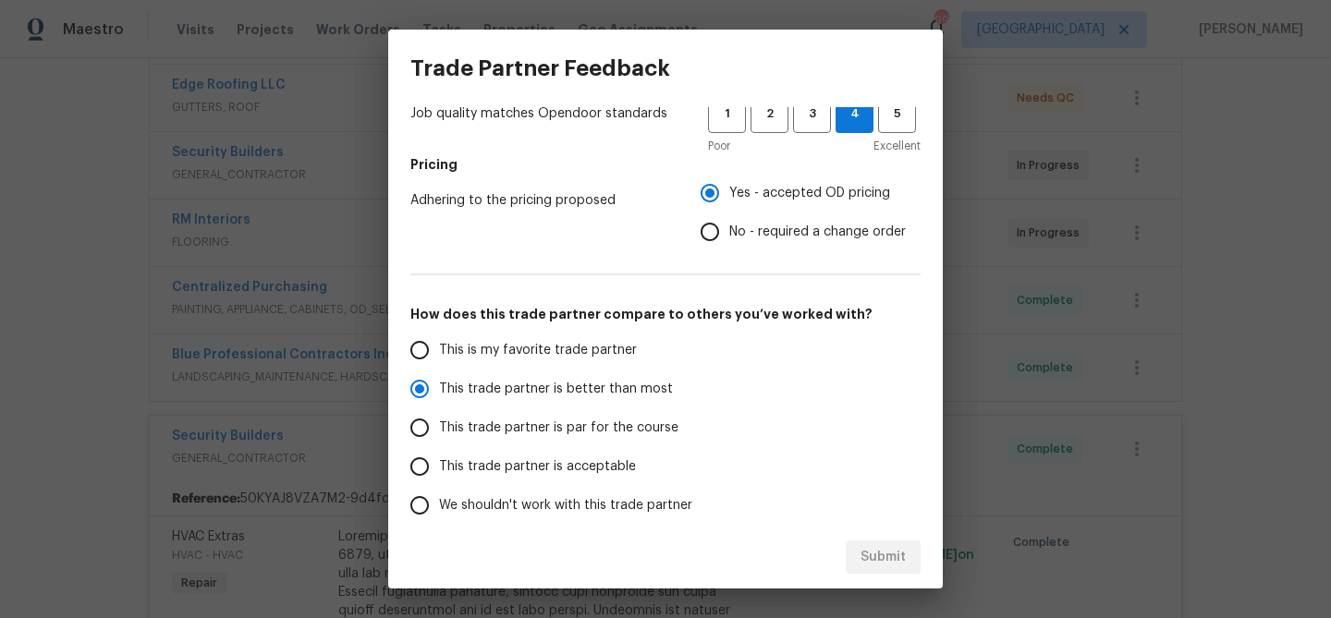
scroll to position [0, 0]
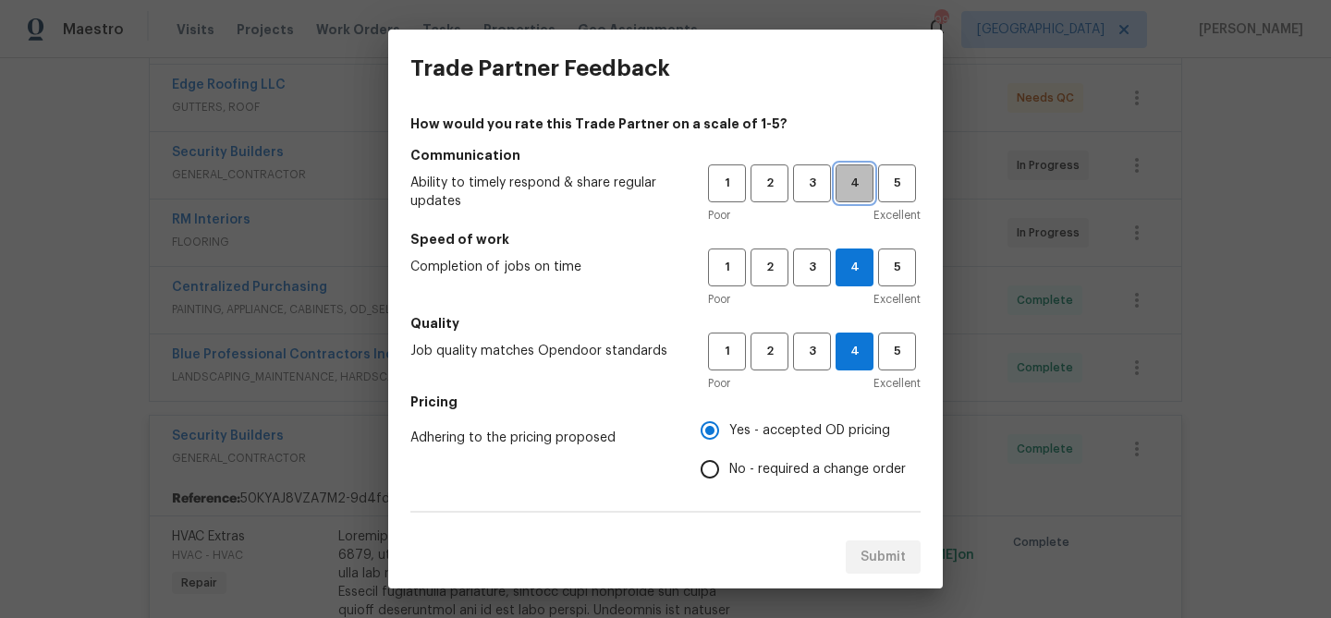
click at [842, 169] on button "4" at bounding box center [854, 183] width 38 height 38
radio input "true"
click at [870, 541] on button "Submit" at bounding box center [883, 558] width 75 height 34
radio input "false"
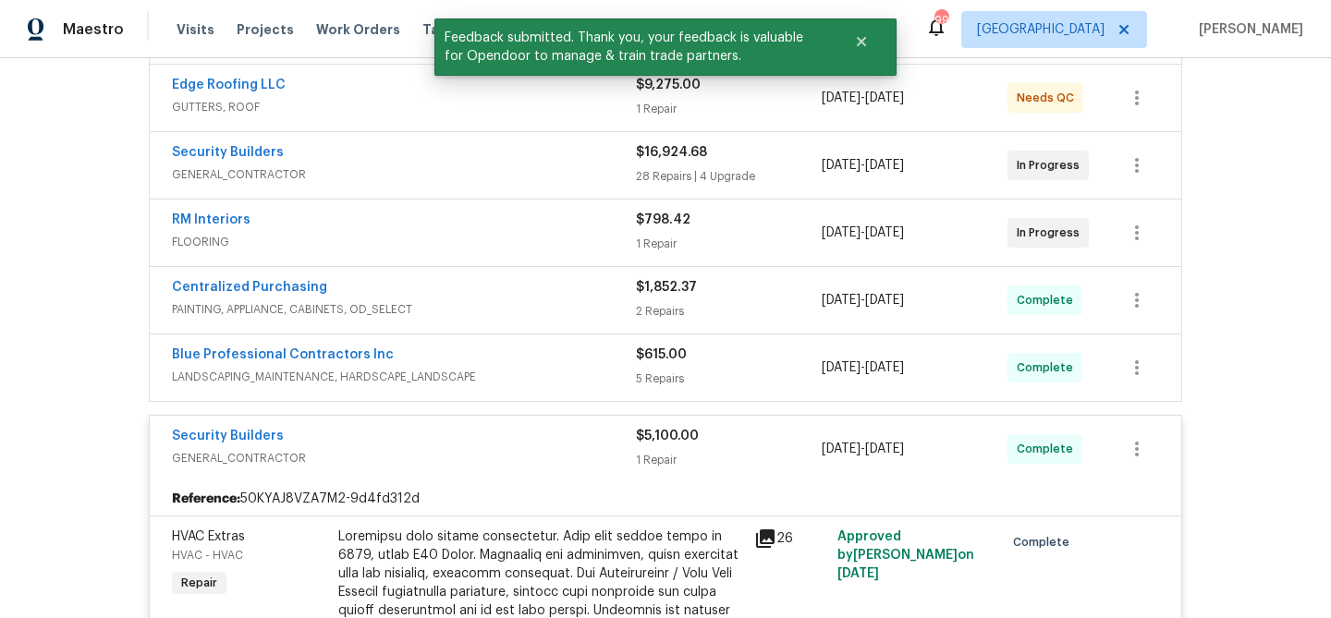
click at [551, 432] on div "Security Builders" at bounding box center [404, 438] width 464 height 22
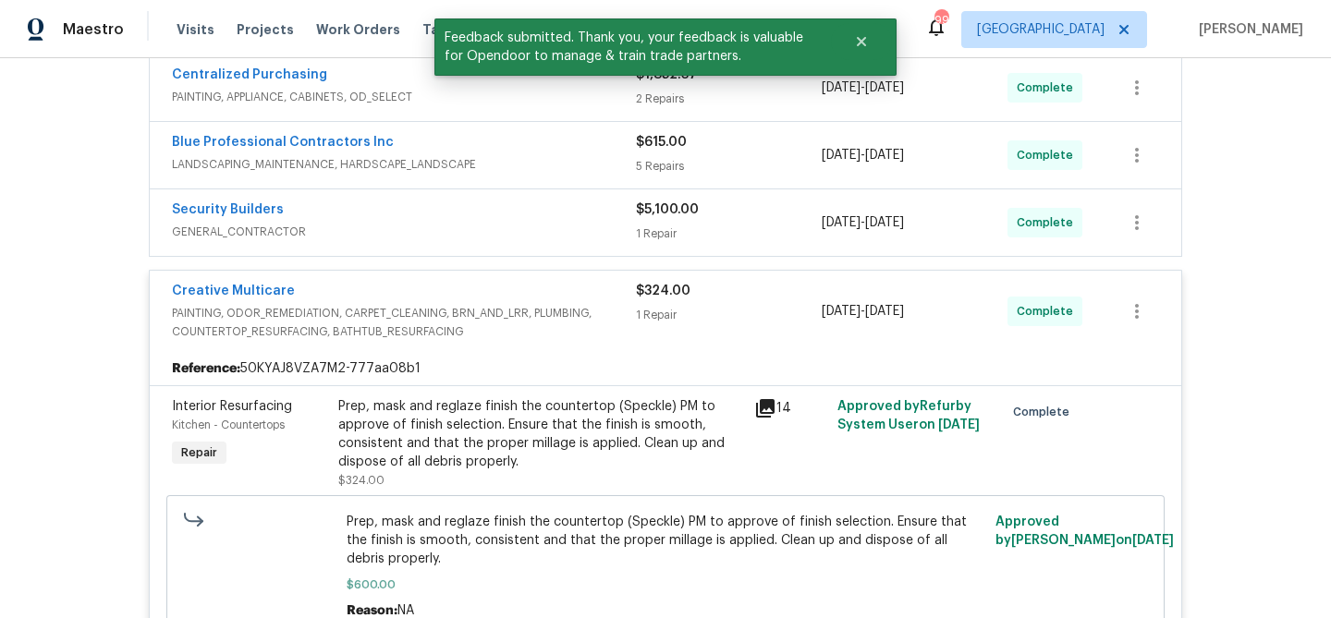
scroll to position [653, 0]
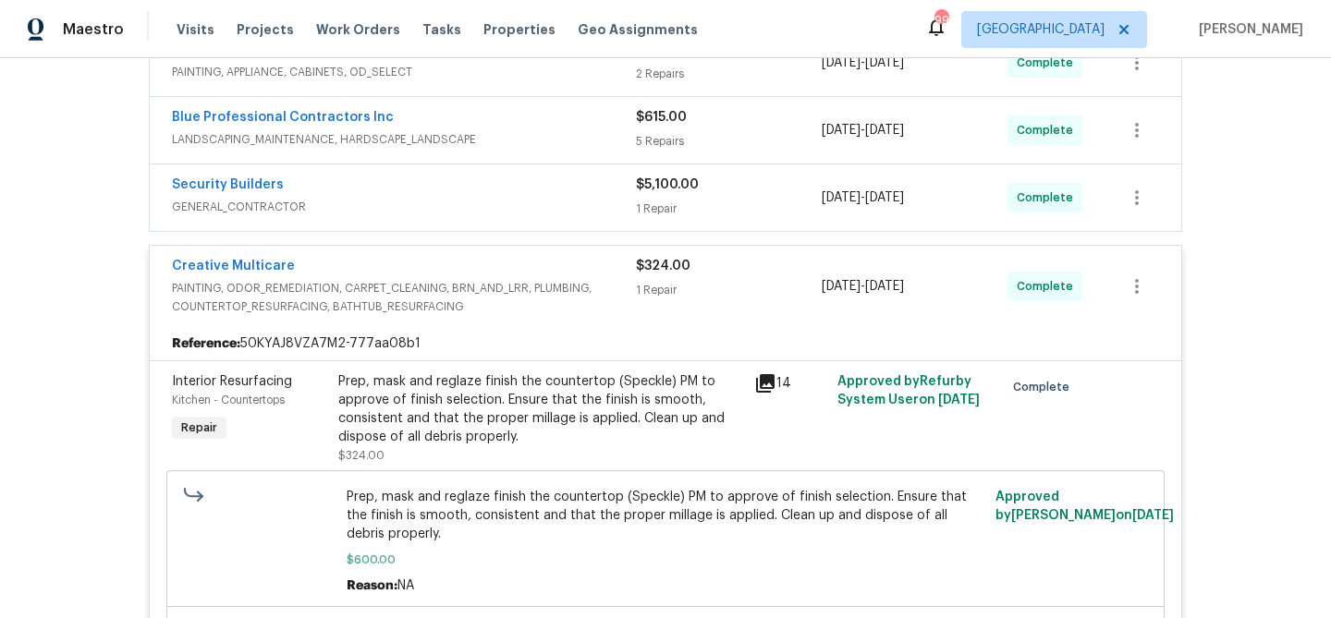
click at [529, 265] on div "Creative Multicare" at bounding box center [404, 268] width 464 height 22
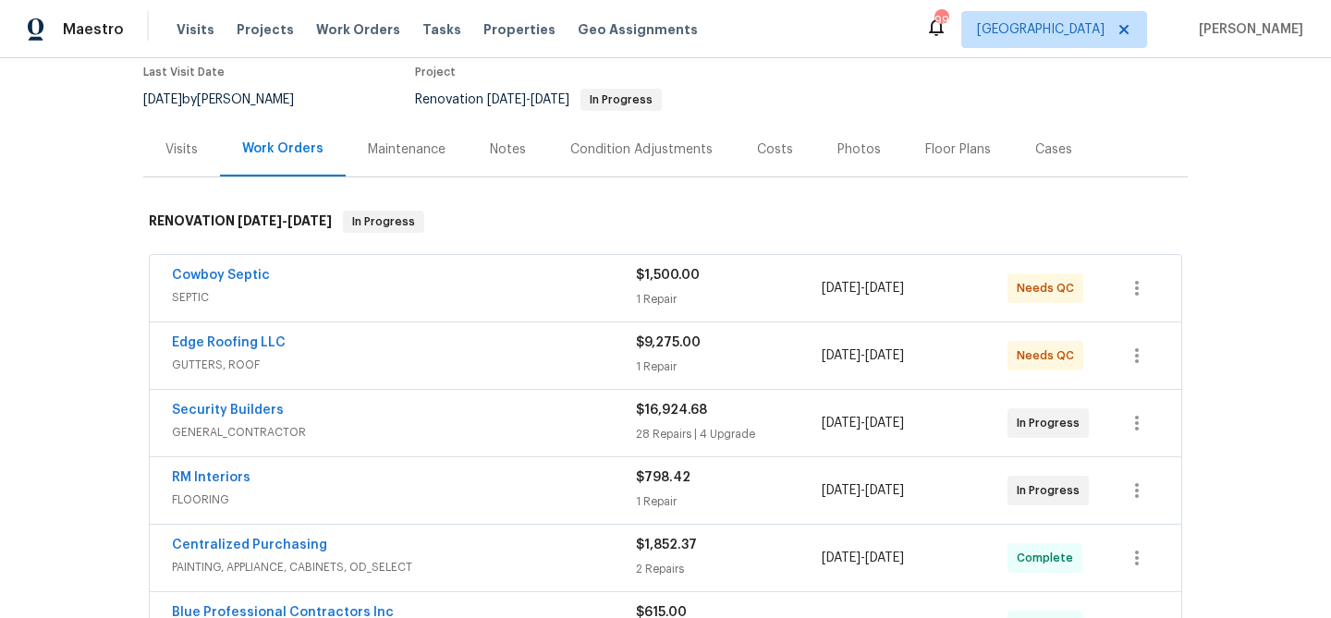
scroll to position [61, 0]
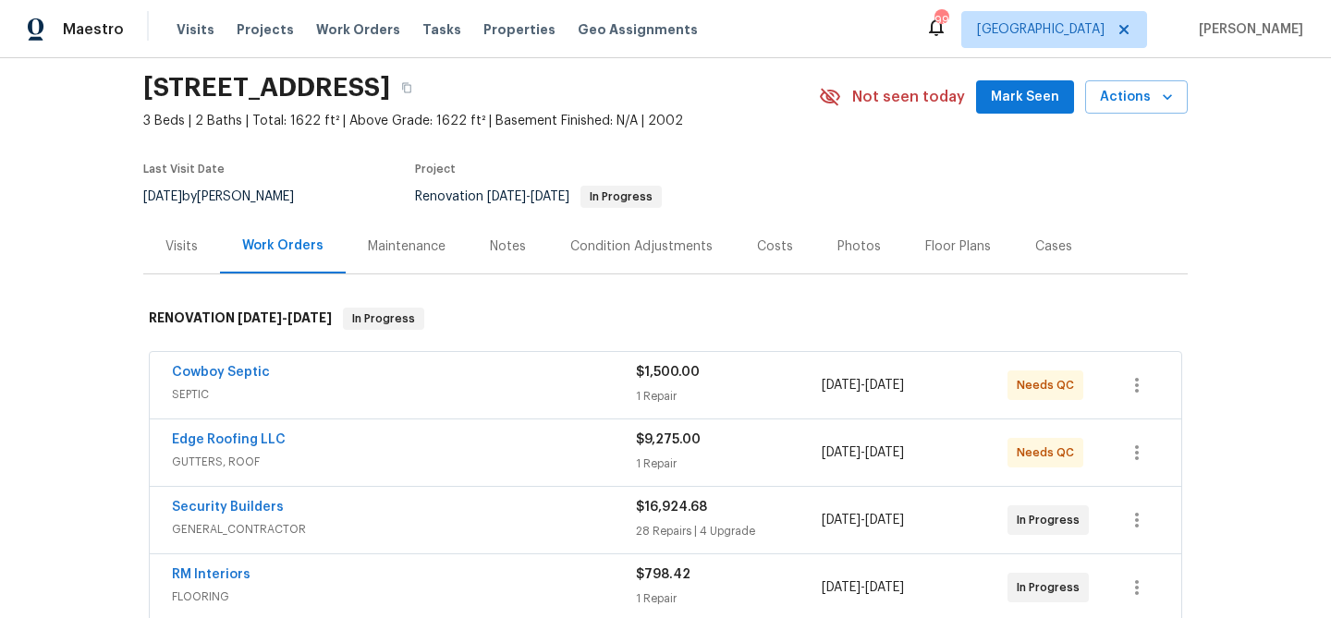
click at [511, 250] on div "Notes" at bounding box center [508, 247] width 36 height 18
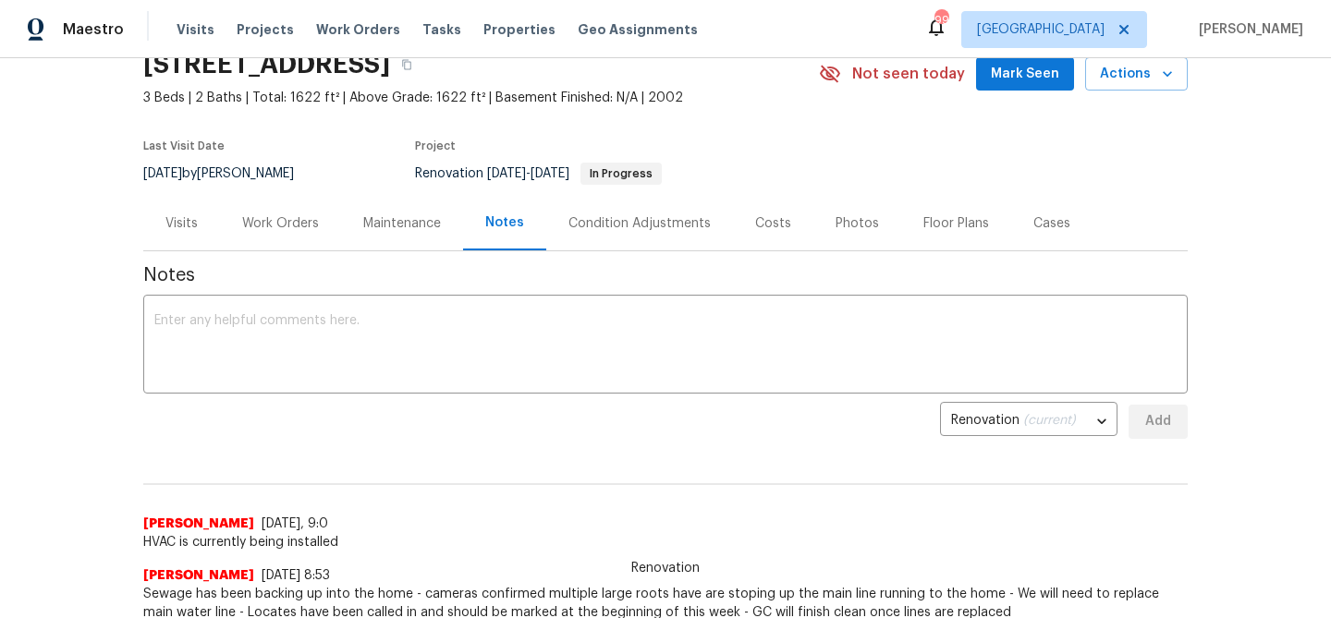
scroll to position [114, 0]
